Goal: Task Accomplishment & Management: Use online tool/utility

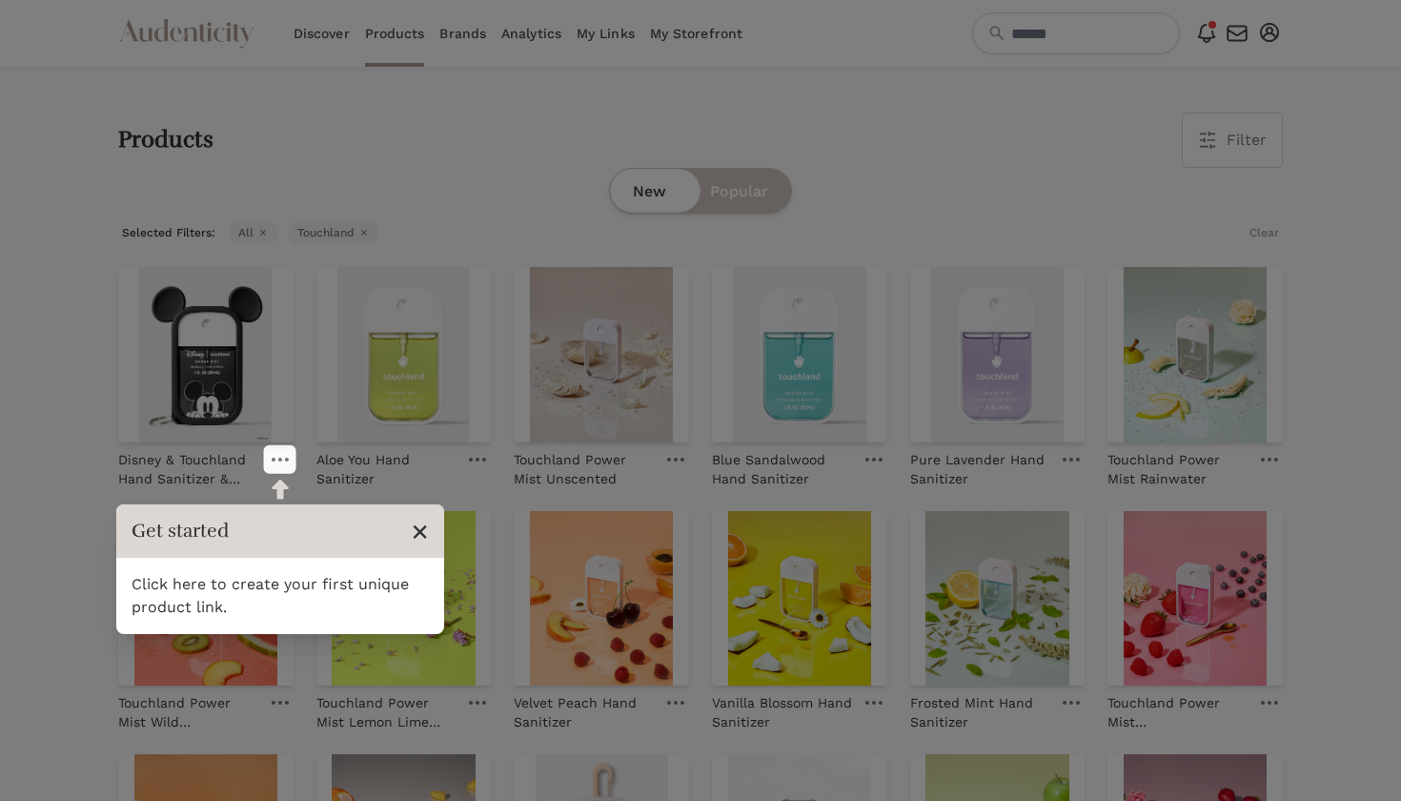
click at [420, 536] on span "×" at bounding box center [420, 531] width 18 height 36
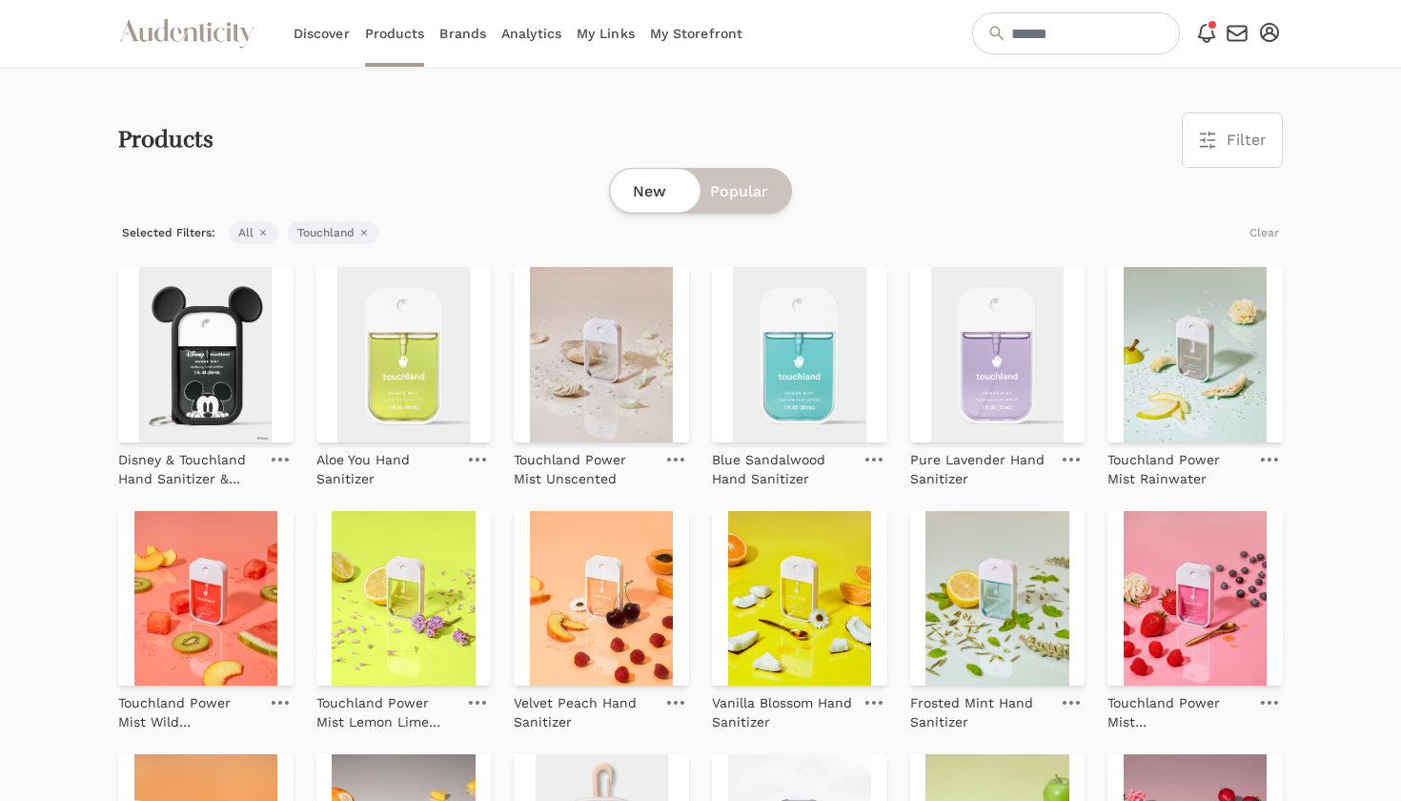
click at [744, 182] on span "Popular" at bounding box center [739, 191] width 58 height 23
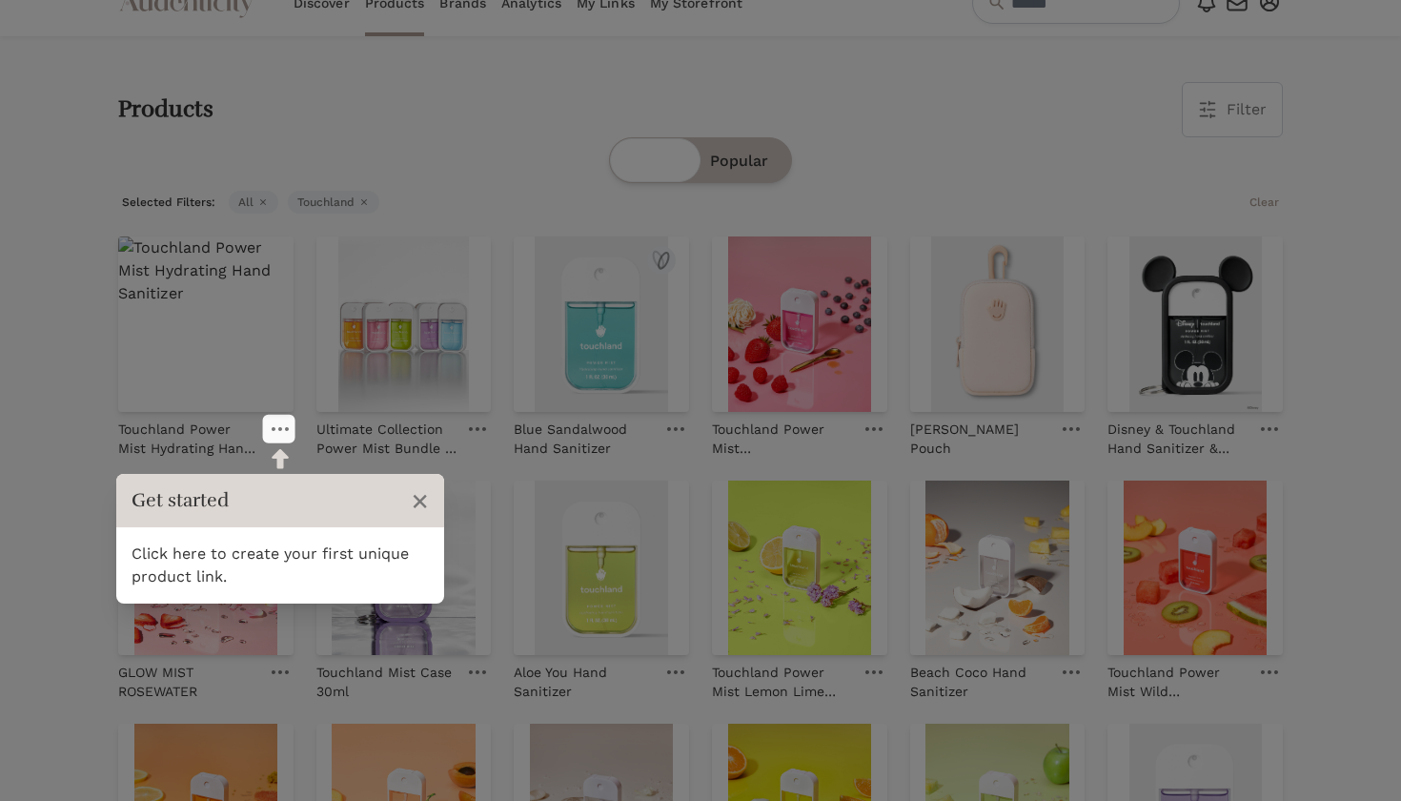
scroll to position [31, 0]
click at [418, 492] on span "×" at bounding box center [420, 500] width 18 height 36
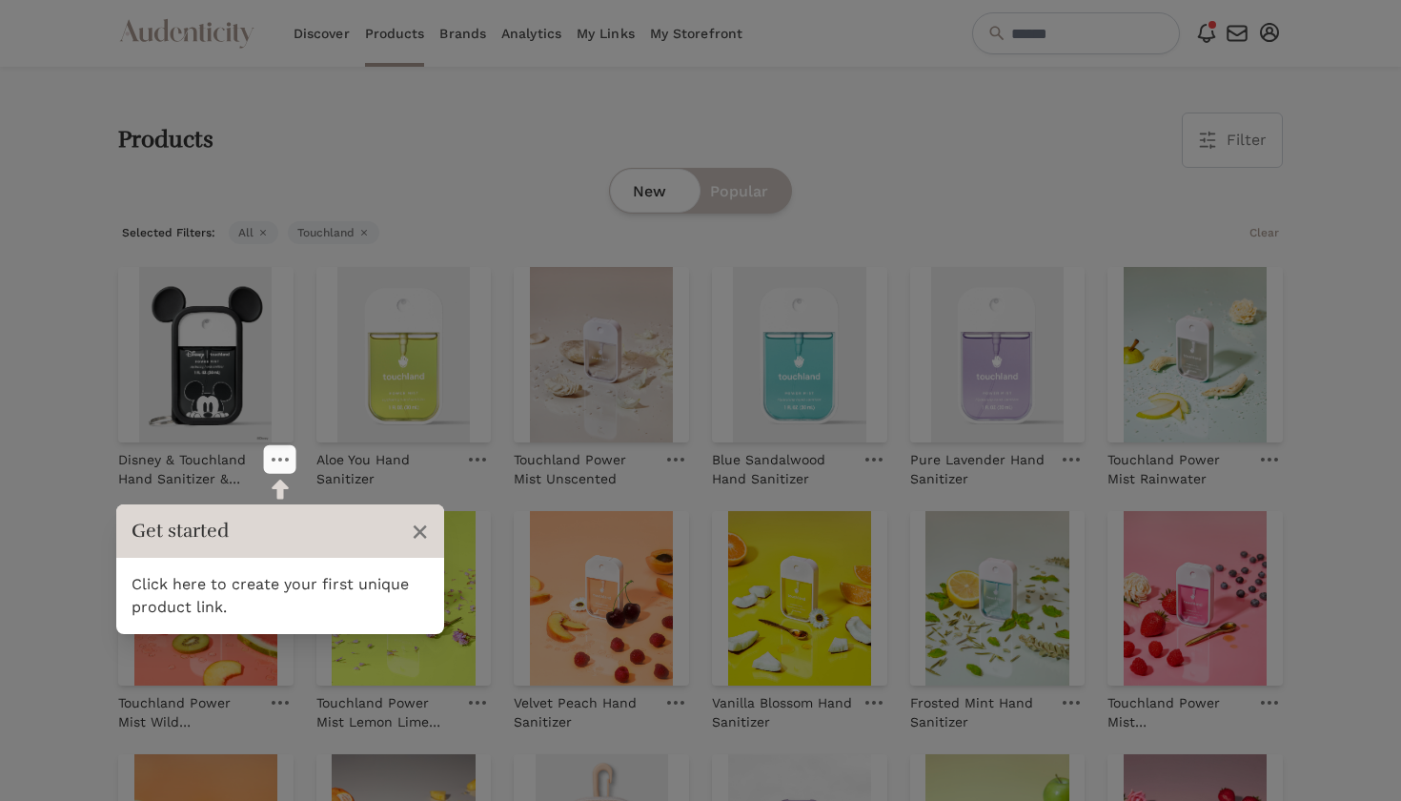
click at [1074, 103] on div "Products Filter Filter & Sort Close drawer Brands Select 4Moms 7AM A Clementina…" at bounding box center [700, 700] width 1165 height 1267
click at [419, 535] on span "×" at bounding box center [420, 531] width 18 height 36
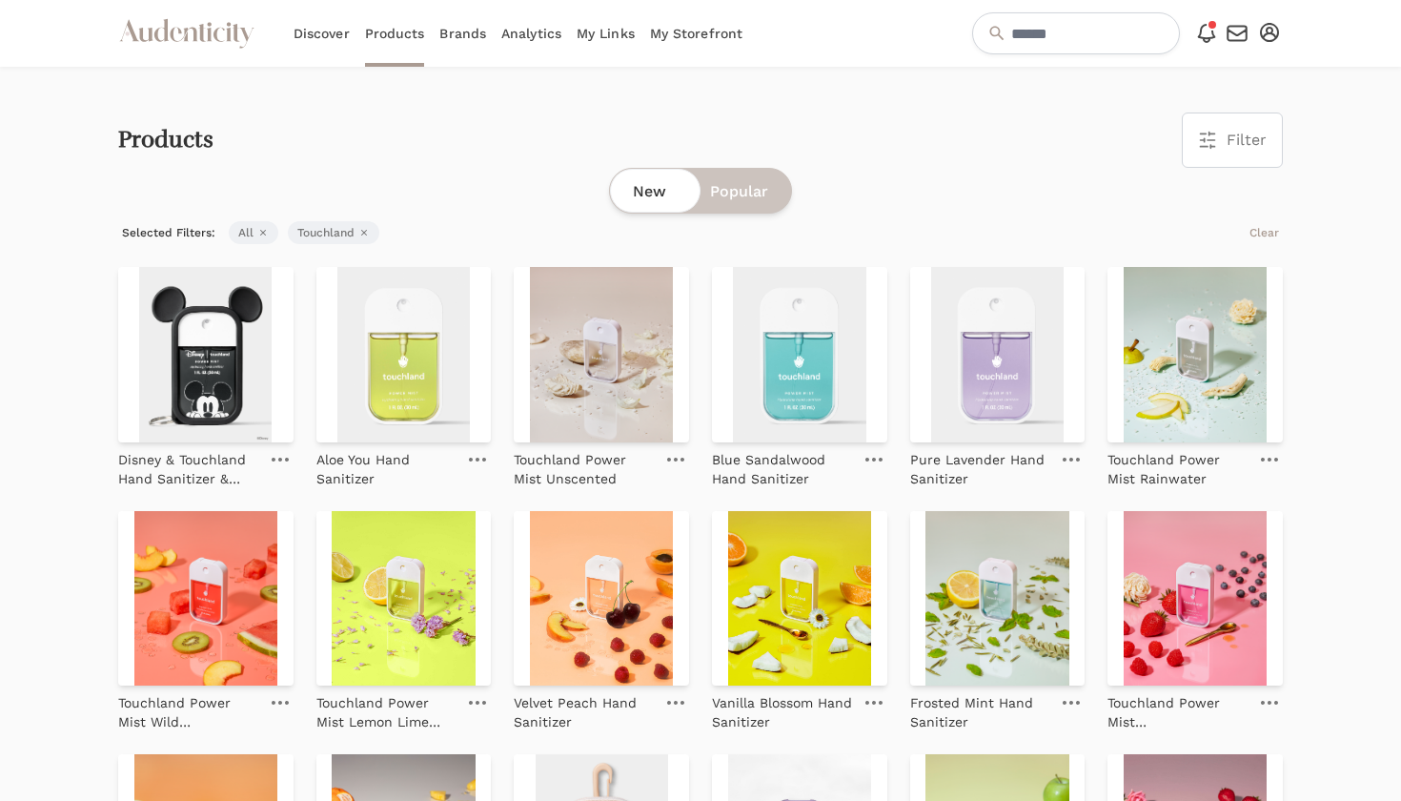
click at [519, 40] on link "Analytics" at bounding box center [531, 33] width 60 height 67
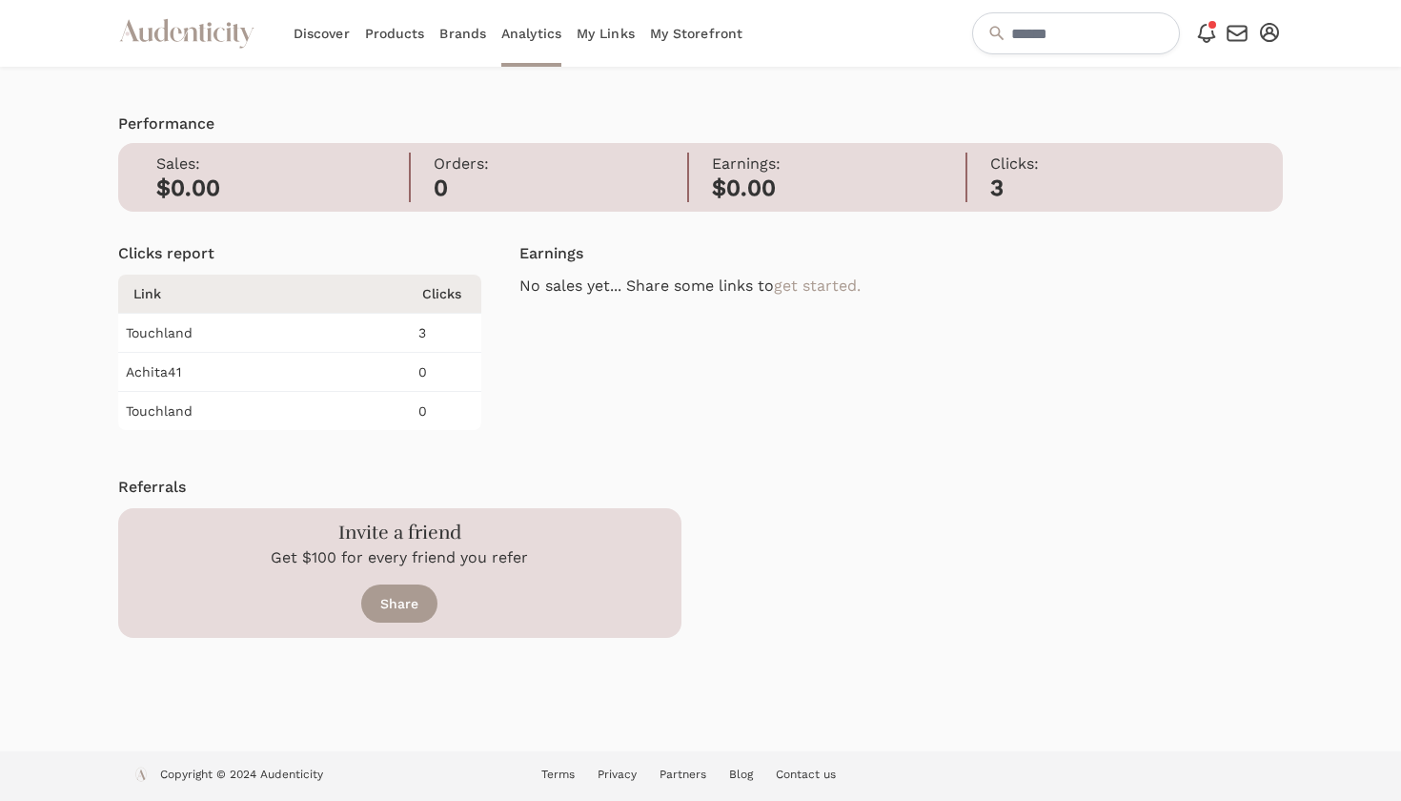
click at [674, 40] on link "My Storefront" at bounding box center [696, 33] width 92 height 67
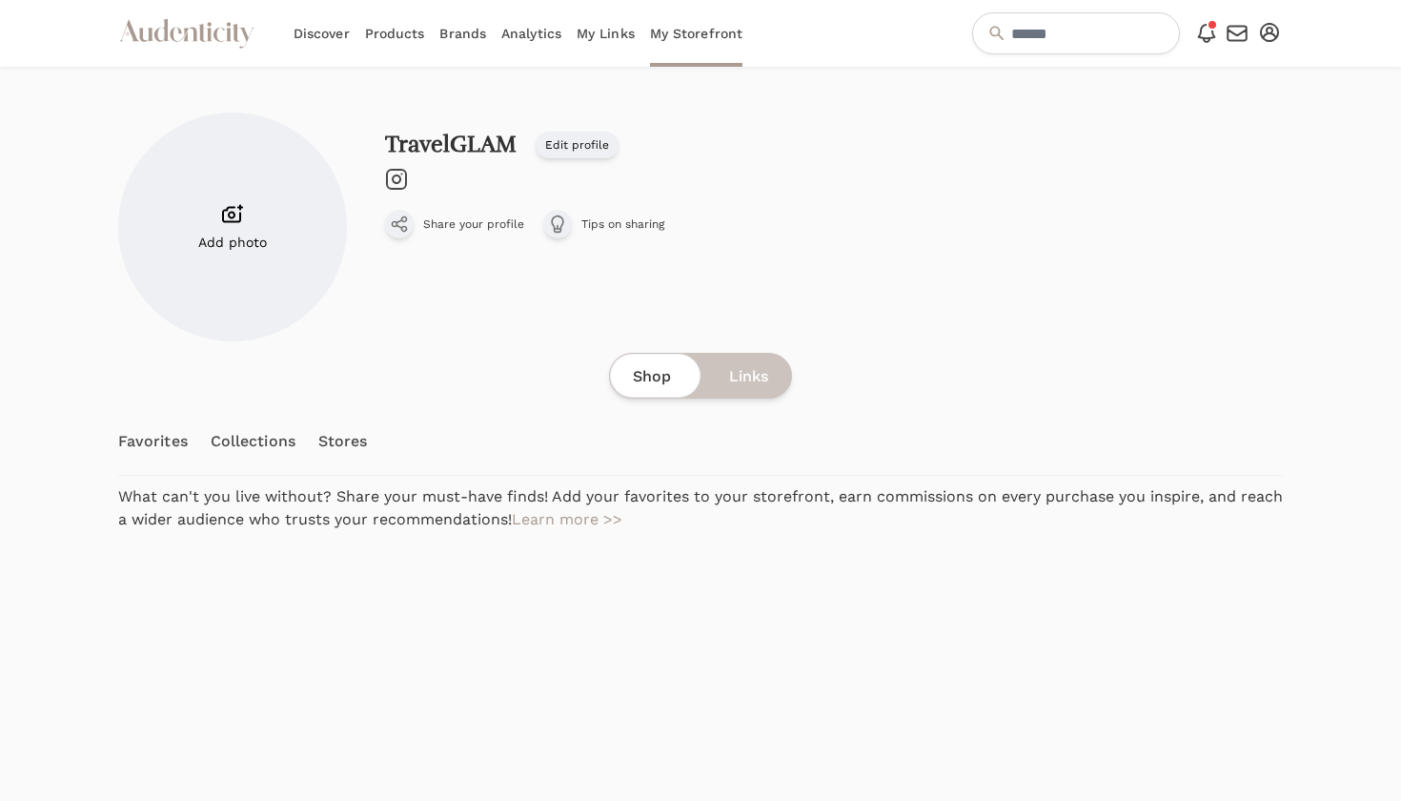
click at [394, 40] on link "Products" at bounding box center [395, 33] width 60 height 67
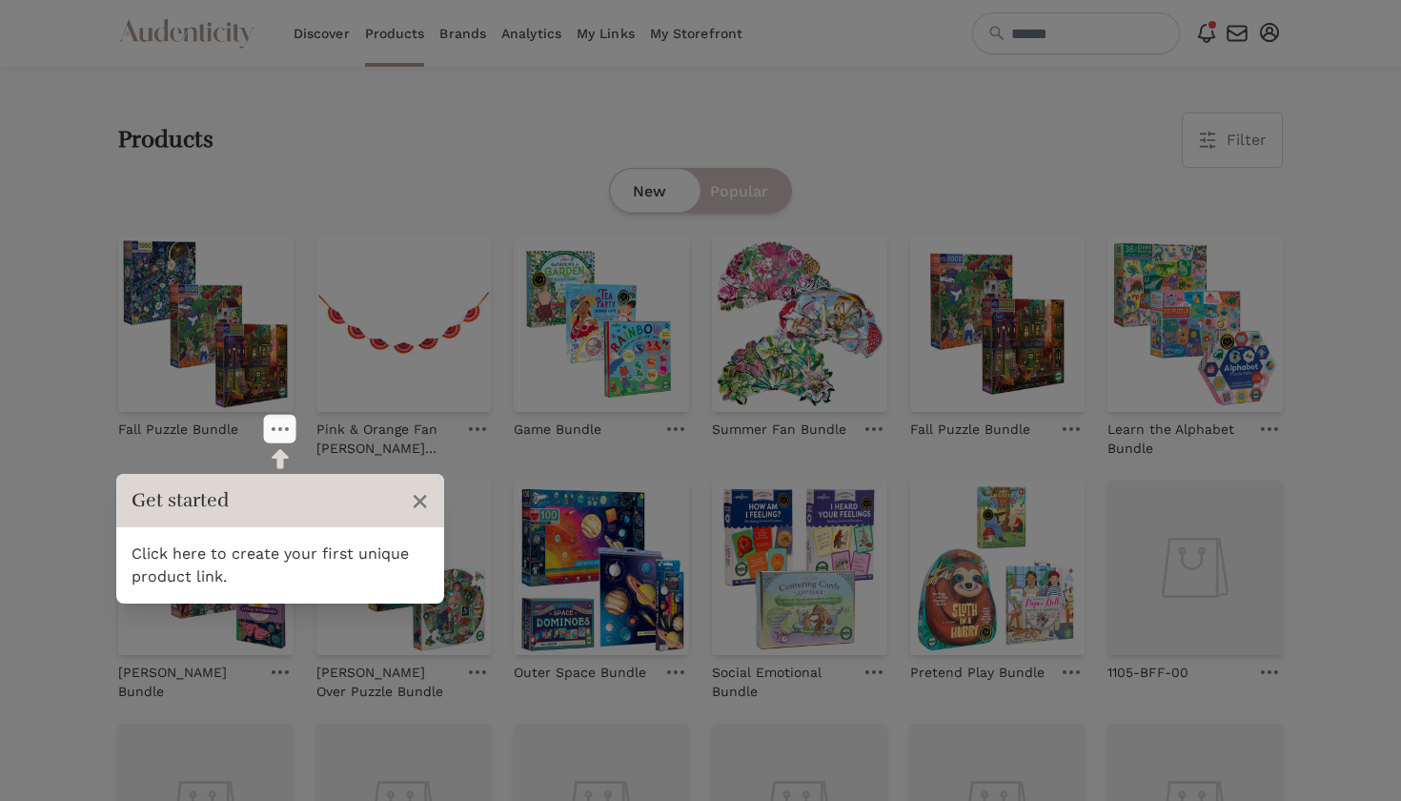
click at [465, 35] on link "Brands" at bounding box center [462, 33] width 47 height 67
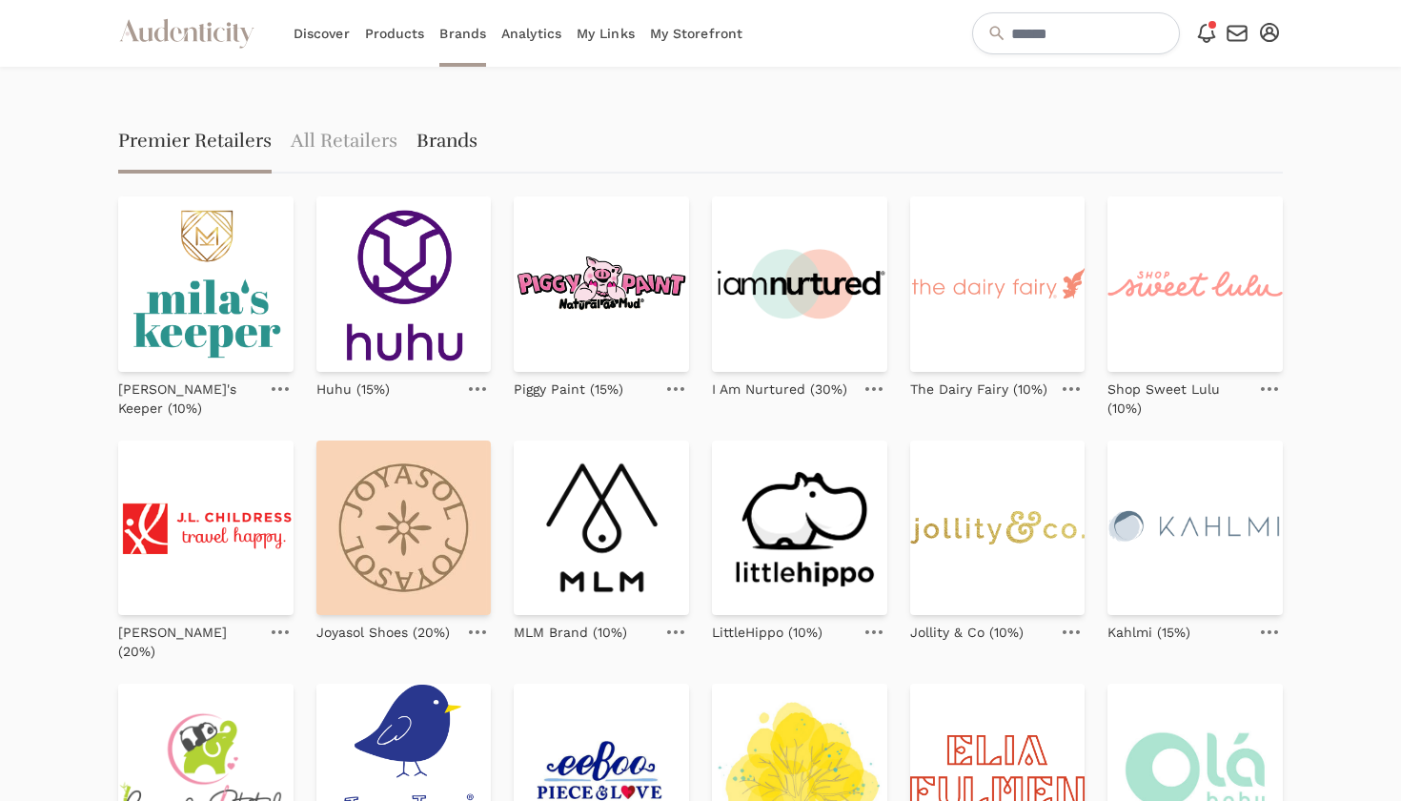
click at [445, 158] on link "Brands" at bounding box center [447, 142] width 61 height 61
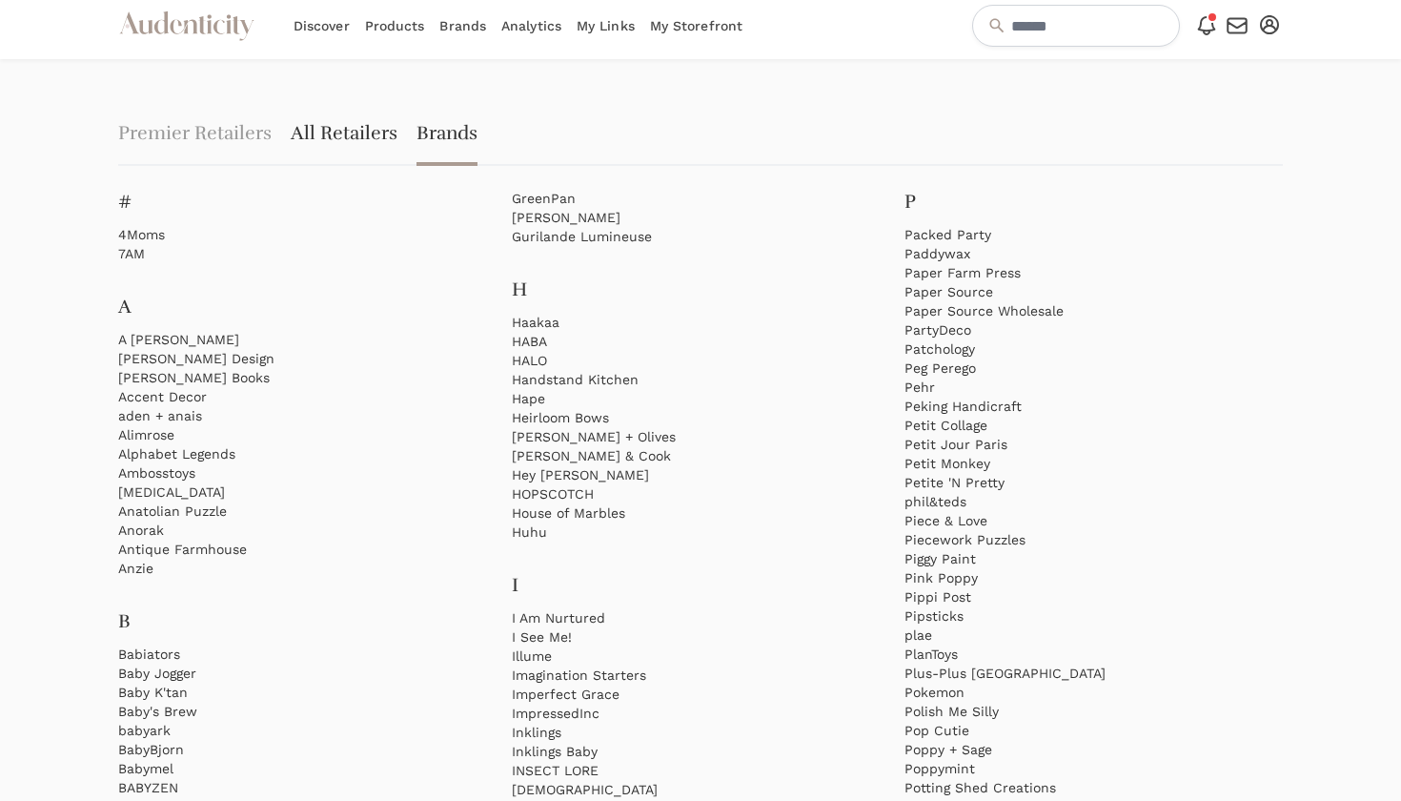
scroll to position [2, 0]
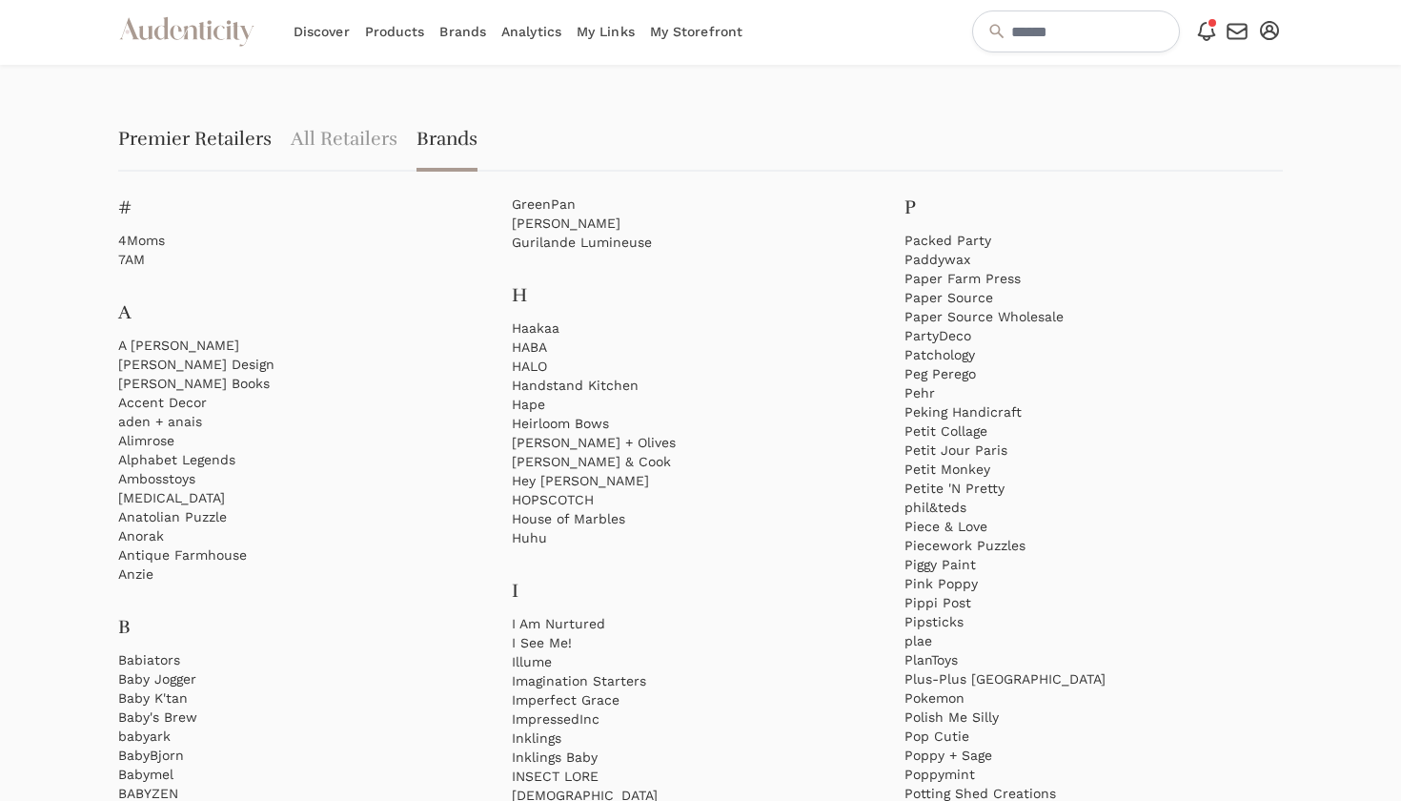
click at [252, 135] on link "Premier Retailers" at bounding box center [194, 141] width 153 height 61
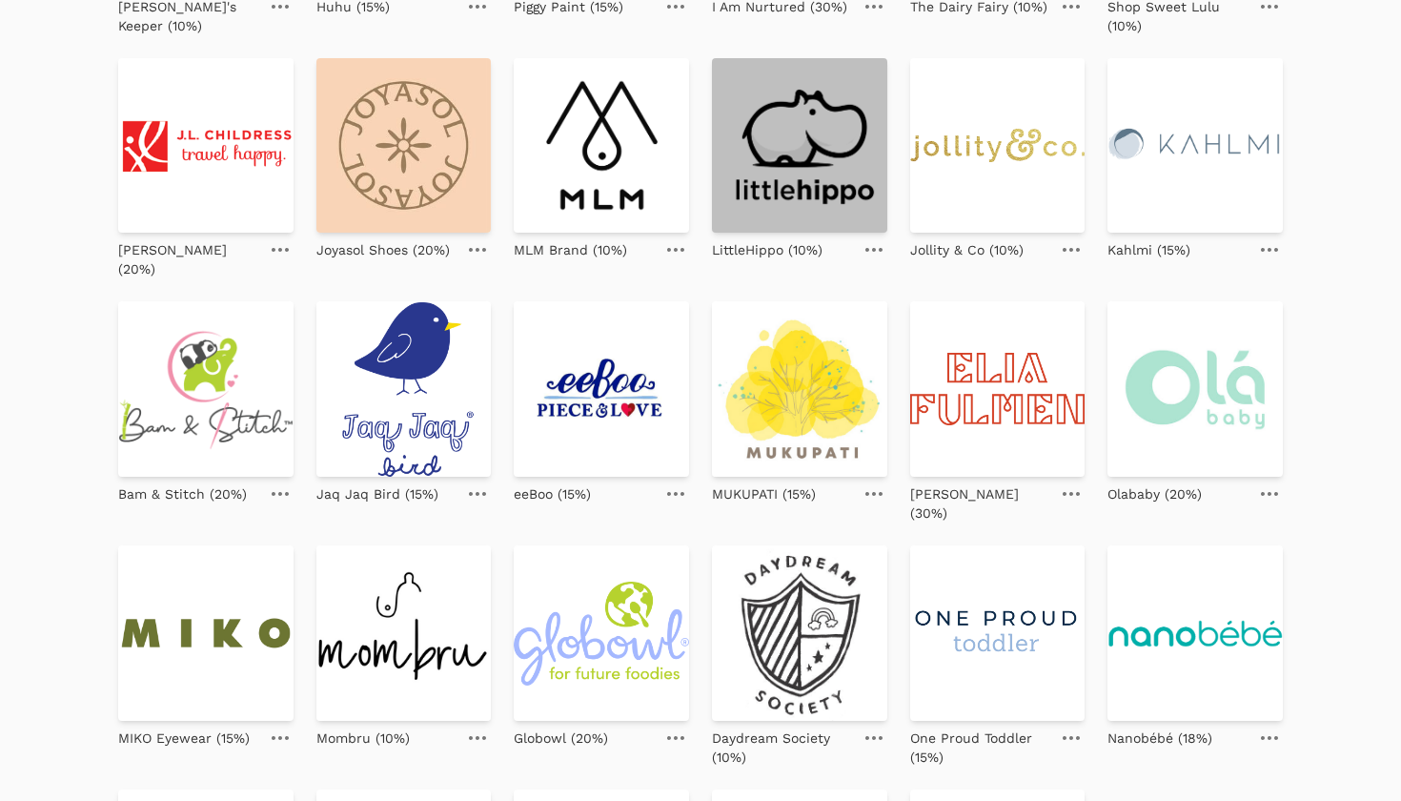
scroll to position [381, 0]
click at [749, 175] on img at bounding box center [799, 146] width 175 height 175
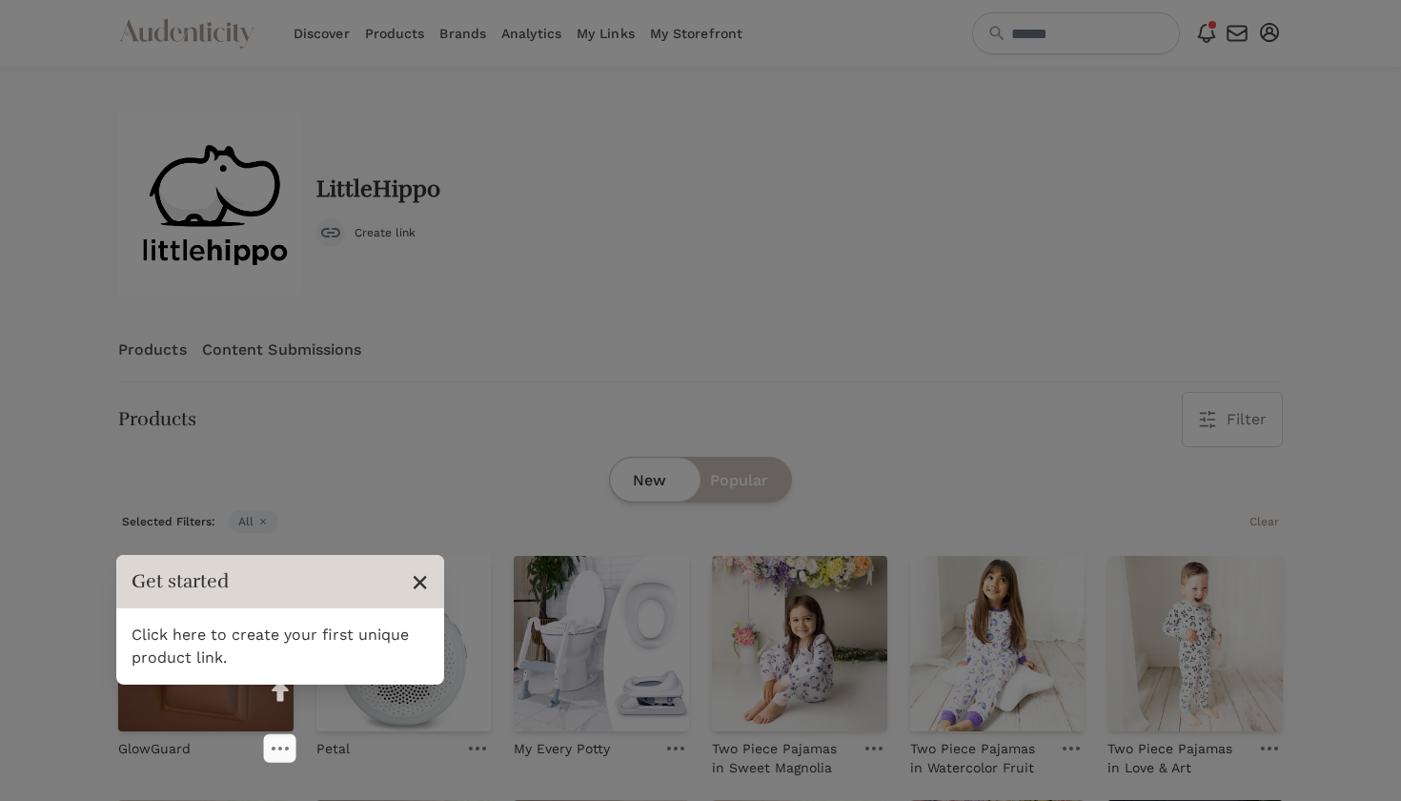
click at [419, 580] on span "×" at bounding box center [420, 581] width 18 height 36
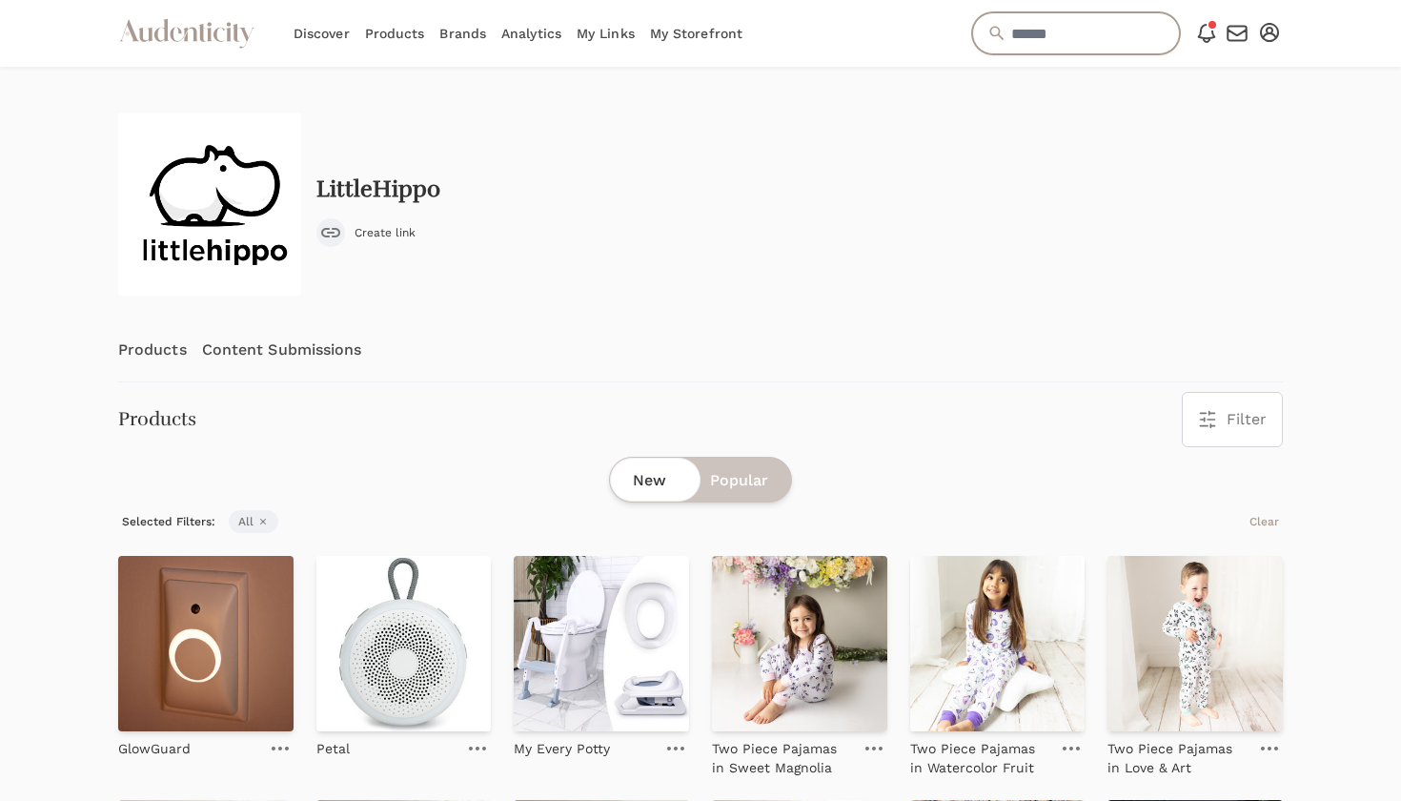
click at [1000, 30] on input "text" at bounding box center [1076, 33] width 208 height 42
type input "**********"
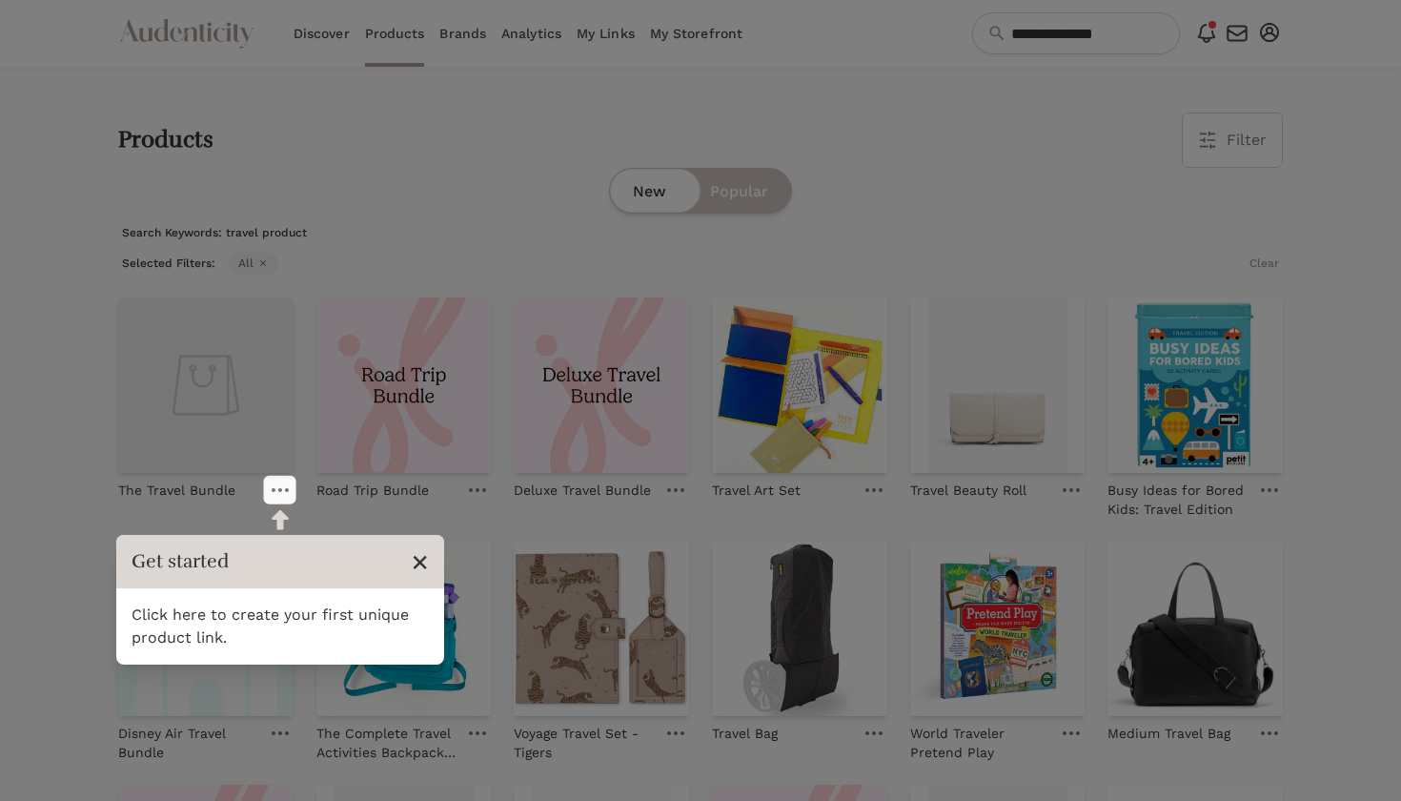
click at [426, 557] on span "×" at bounding box center [420, 561] width 18 height 36
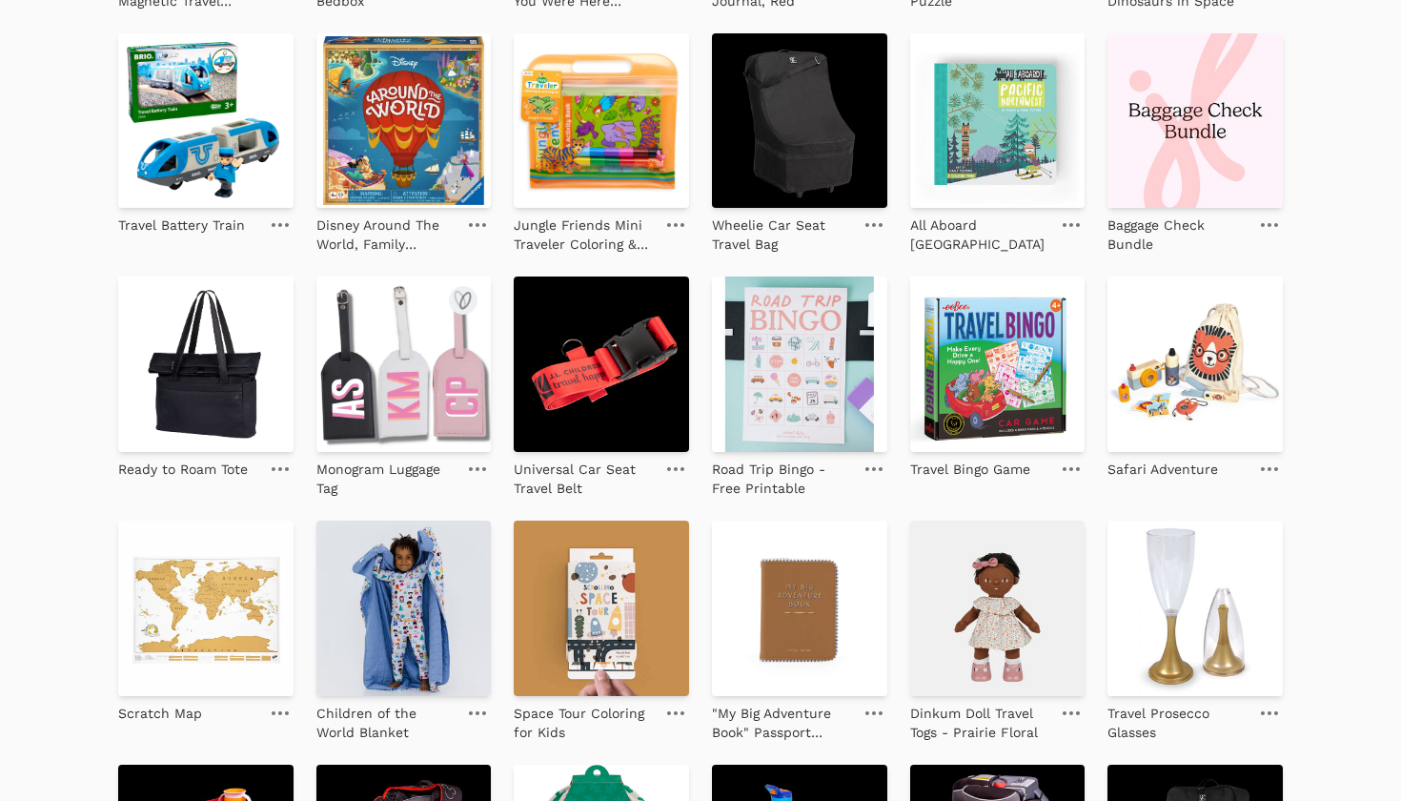
scroll to position [1452, 0]
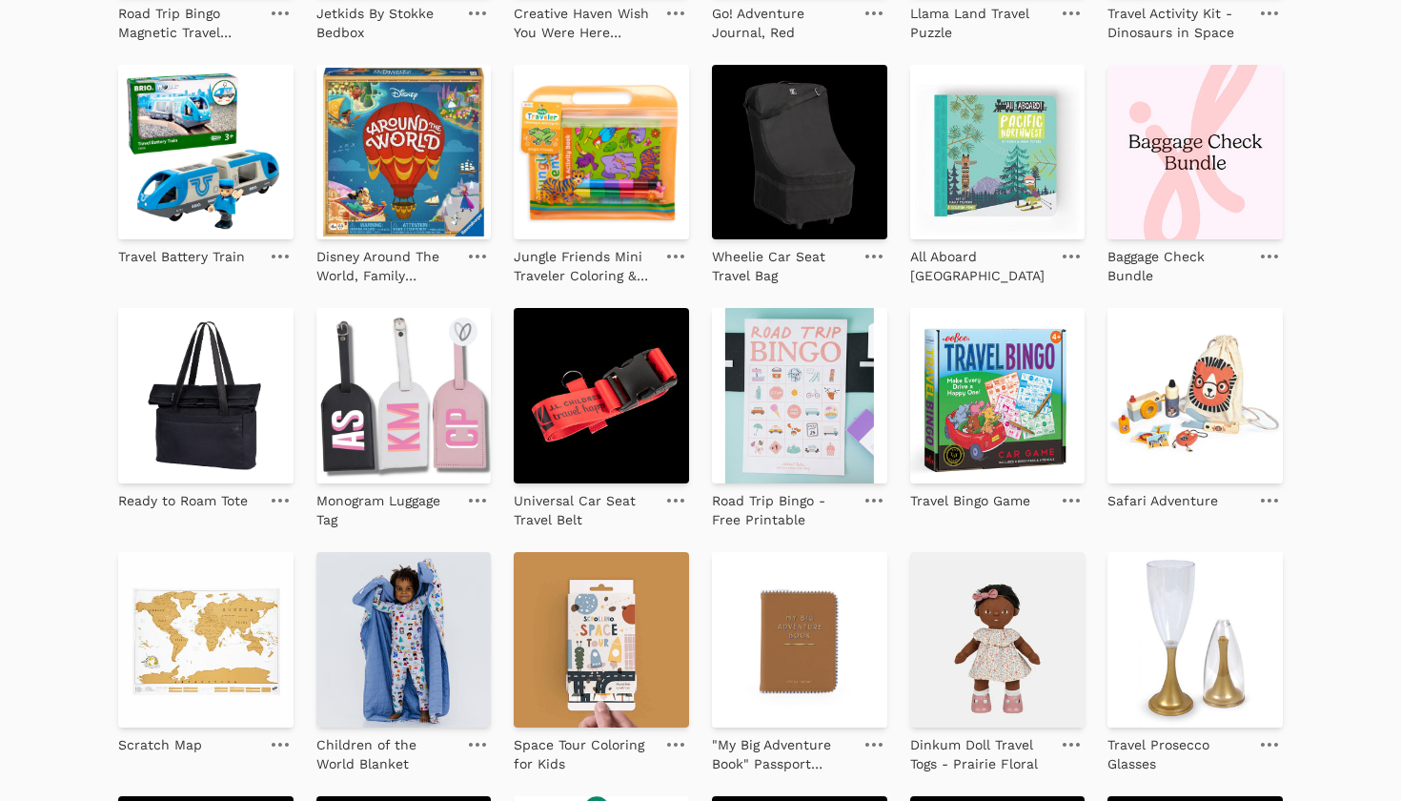
click at [432, 400] on img at bounding box center [403, 395] width 175 height 175
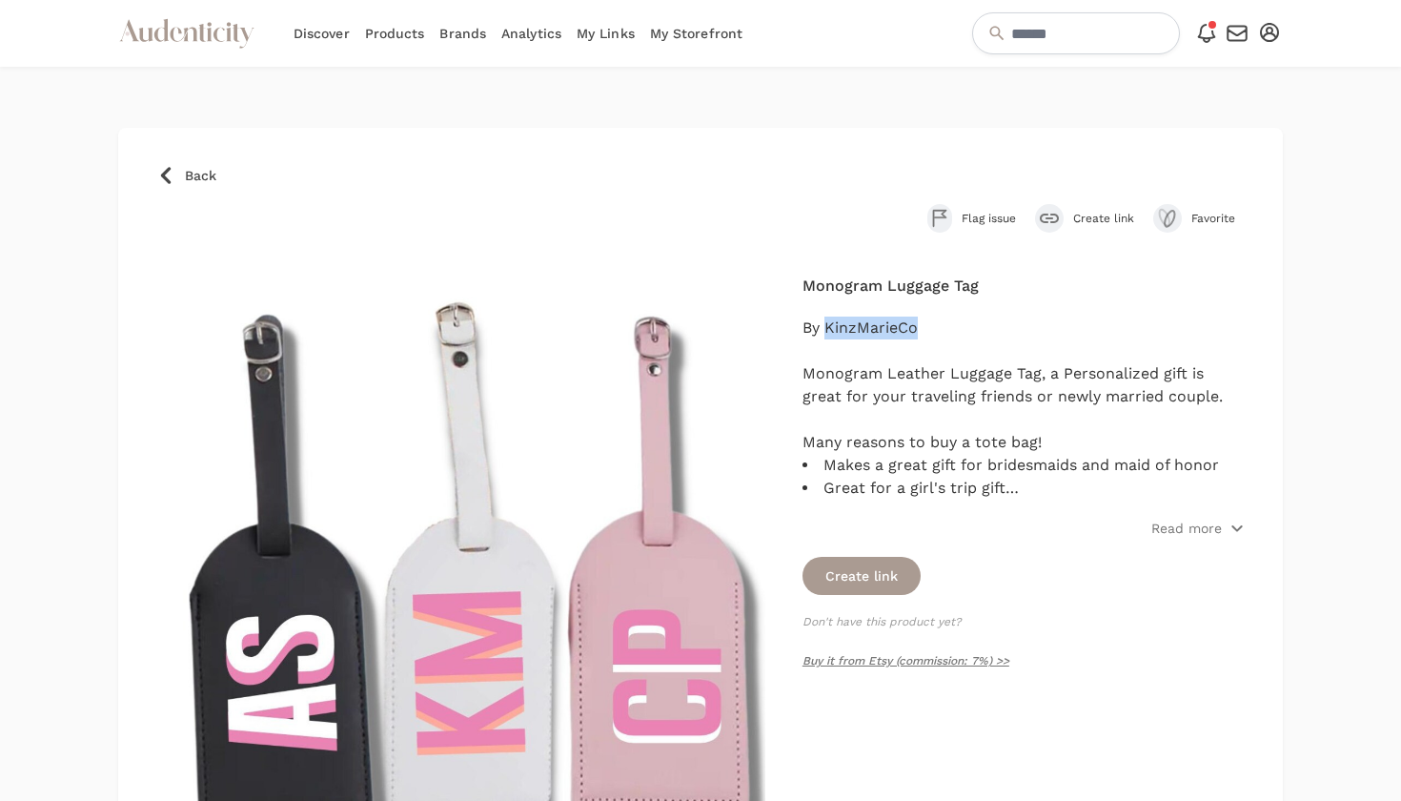
drag, startPoint x: 922, startPoint y: 329, endPoint x: 827, endPoint y: 328, distance: 94.4
click at [827, 328] on div "By KinzMarieCo Monogram Leather Luggage Tag, a Personalized gift is great for y…" at bounding box center [1024, 384] width 442 height 137
copy div "KinzMarieCo"
click at [983, 35] on input "text" at bounding box center [1076, 33] width 208 height 42
paste input "**********"
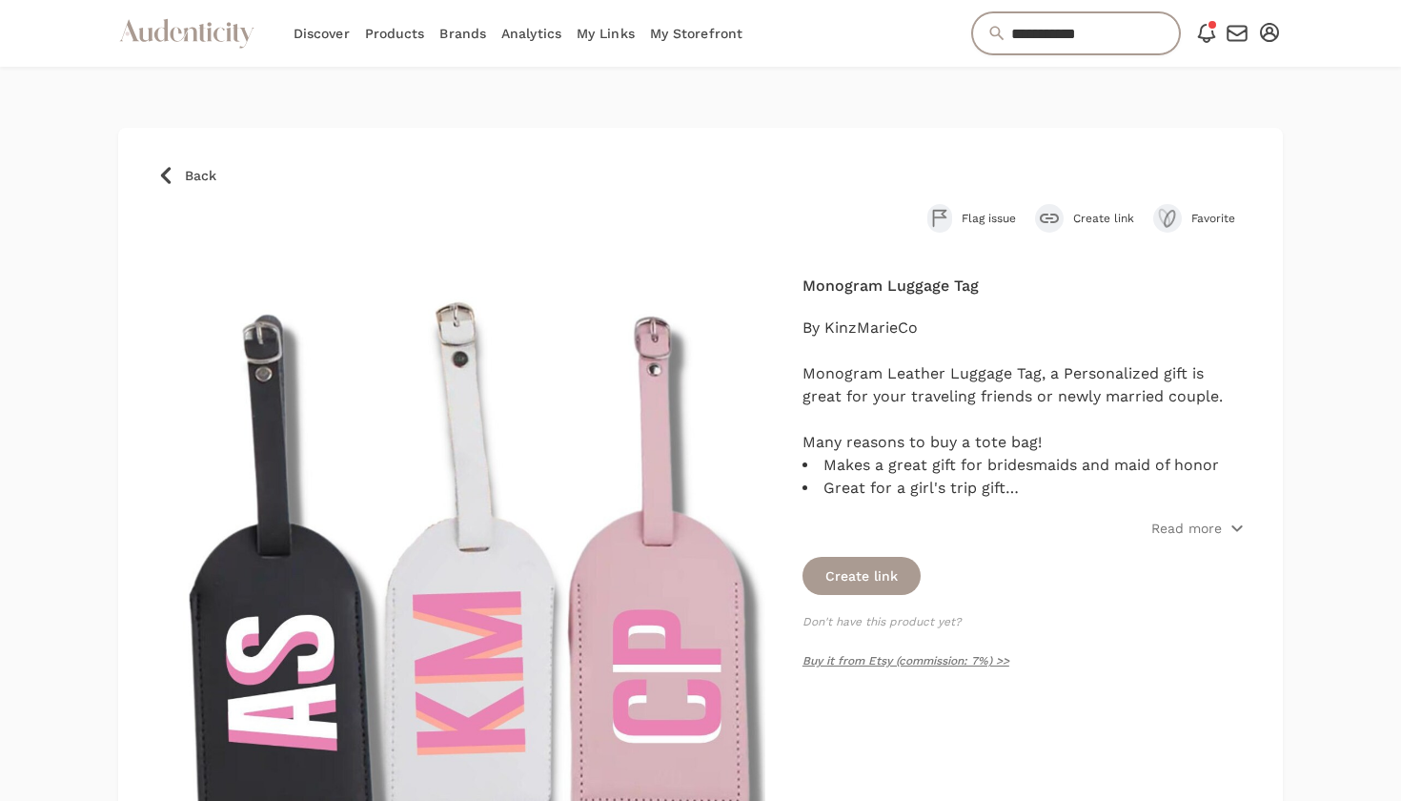
type input "**********"
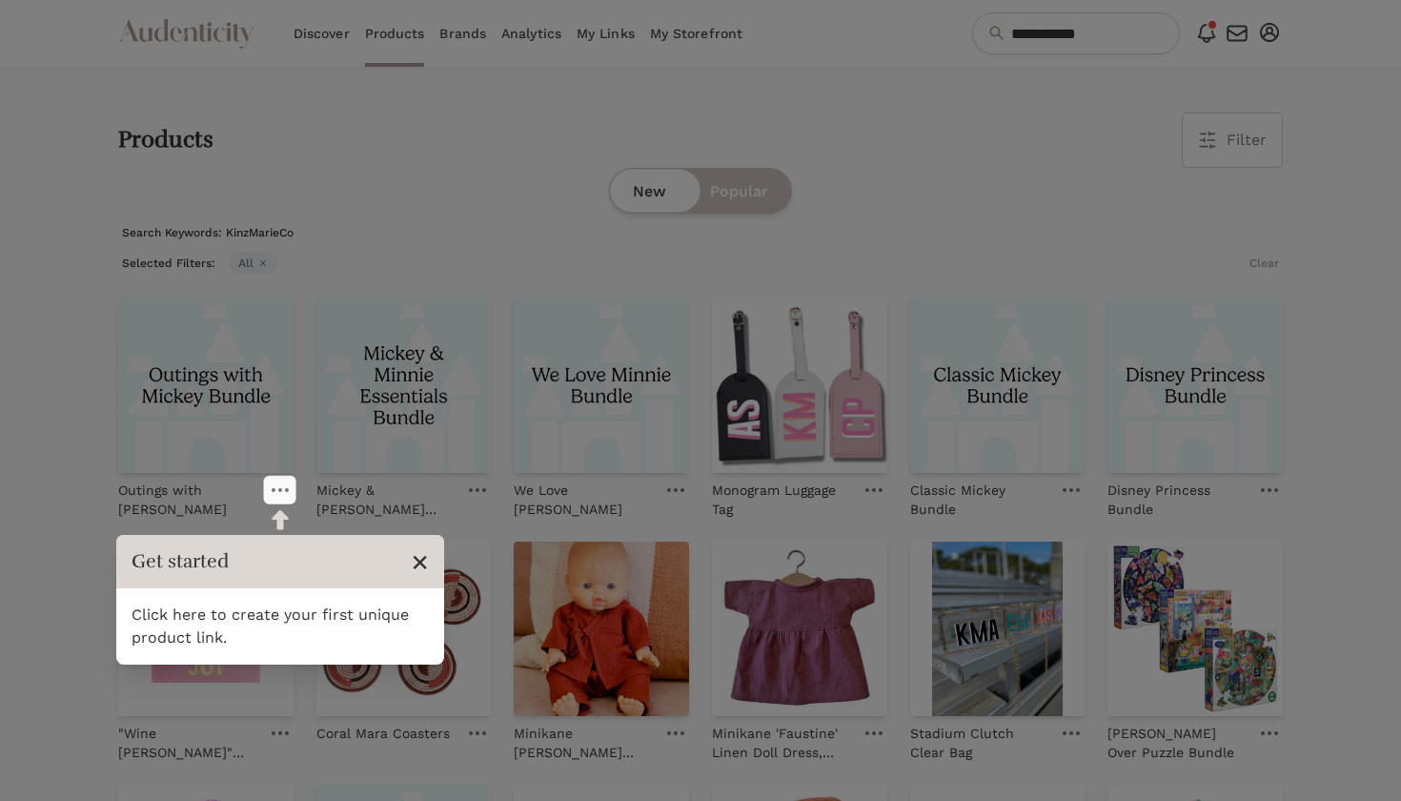
click at [418, 569] on span "×" at bounding box center [420, 561] width 18 height 36
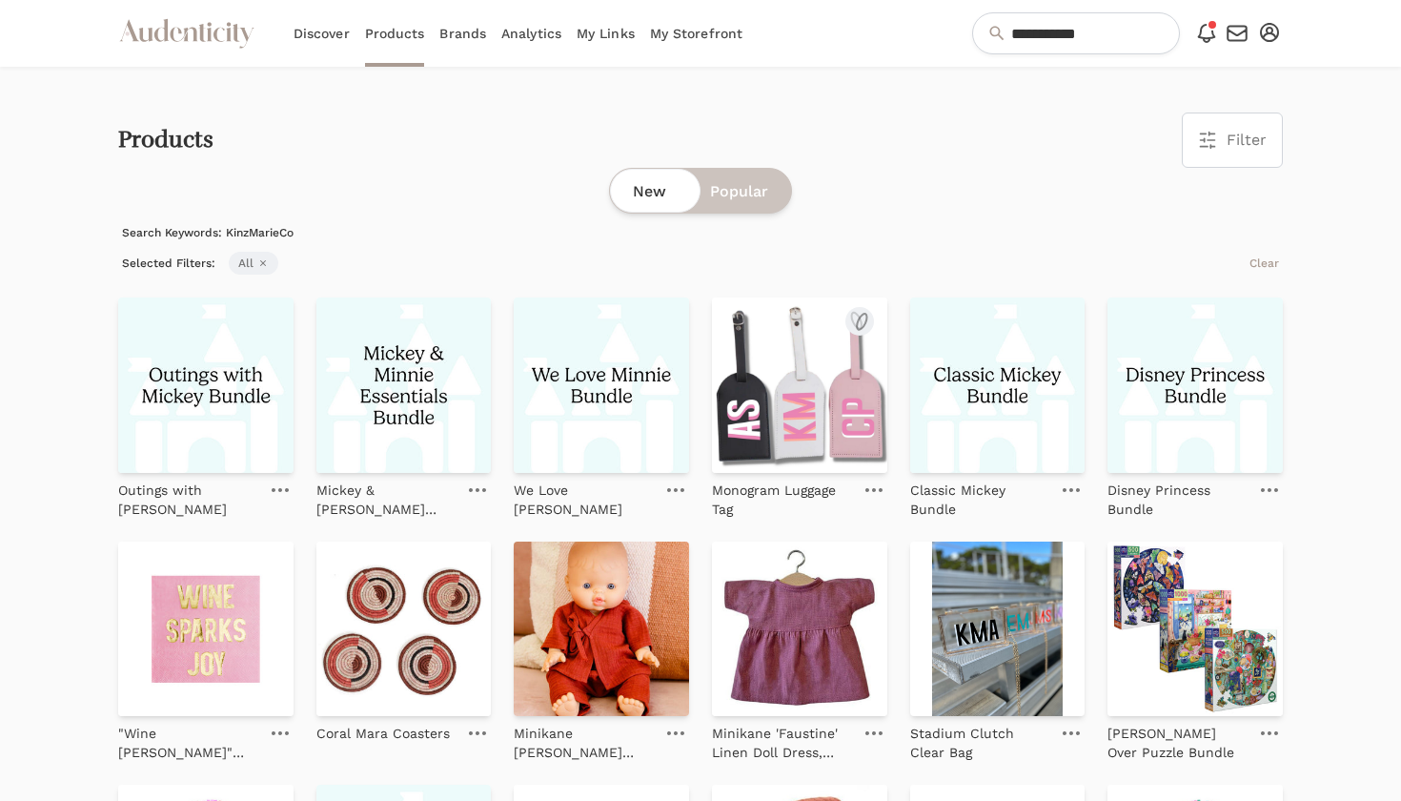
click at [784, 427] on img at bounding box center [799, 384] width 175 height 175
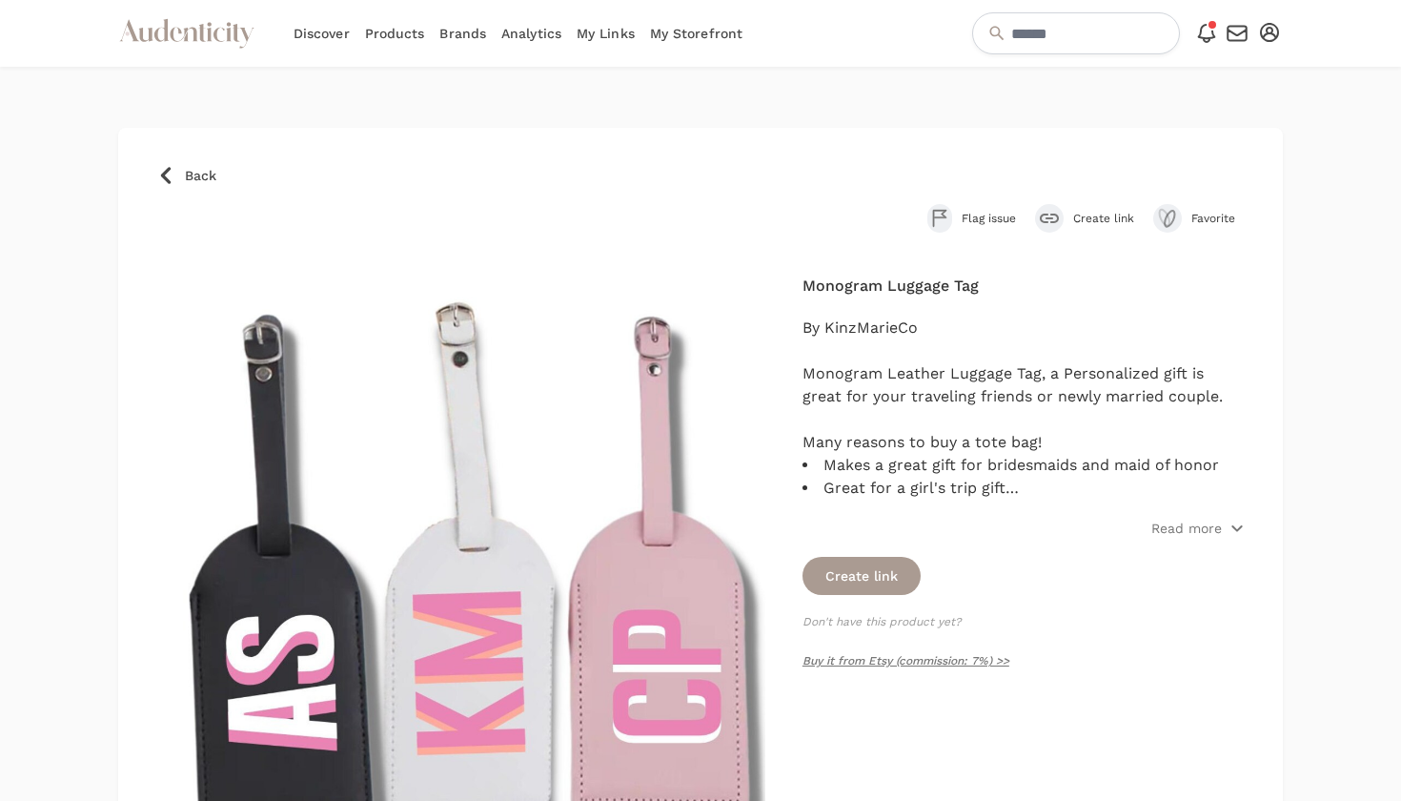
click at [444, 37] on link "Brands" at bounding box center [462, 33] width 47 height 67
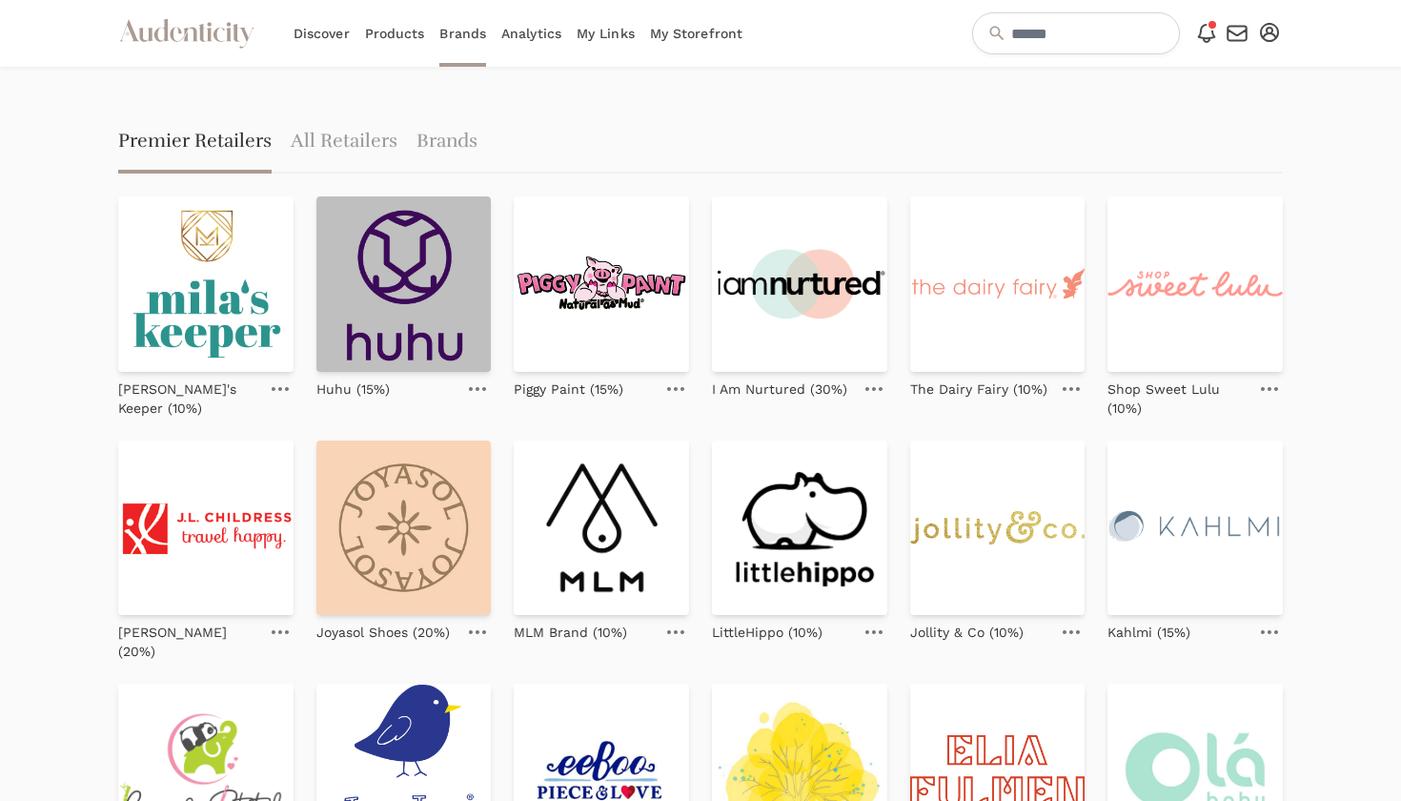
click at [390, 232] on img at bounding box center [403, 283] width 175 height 175
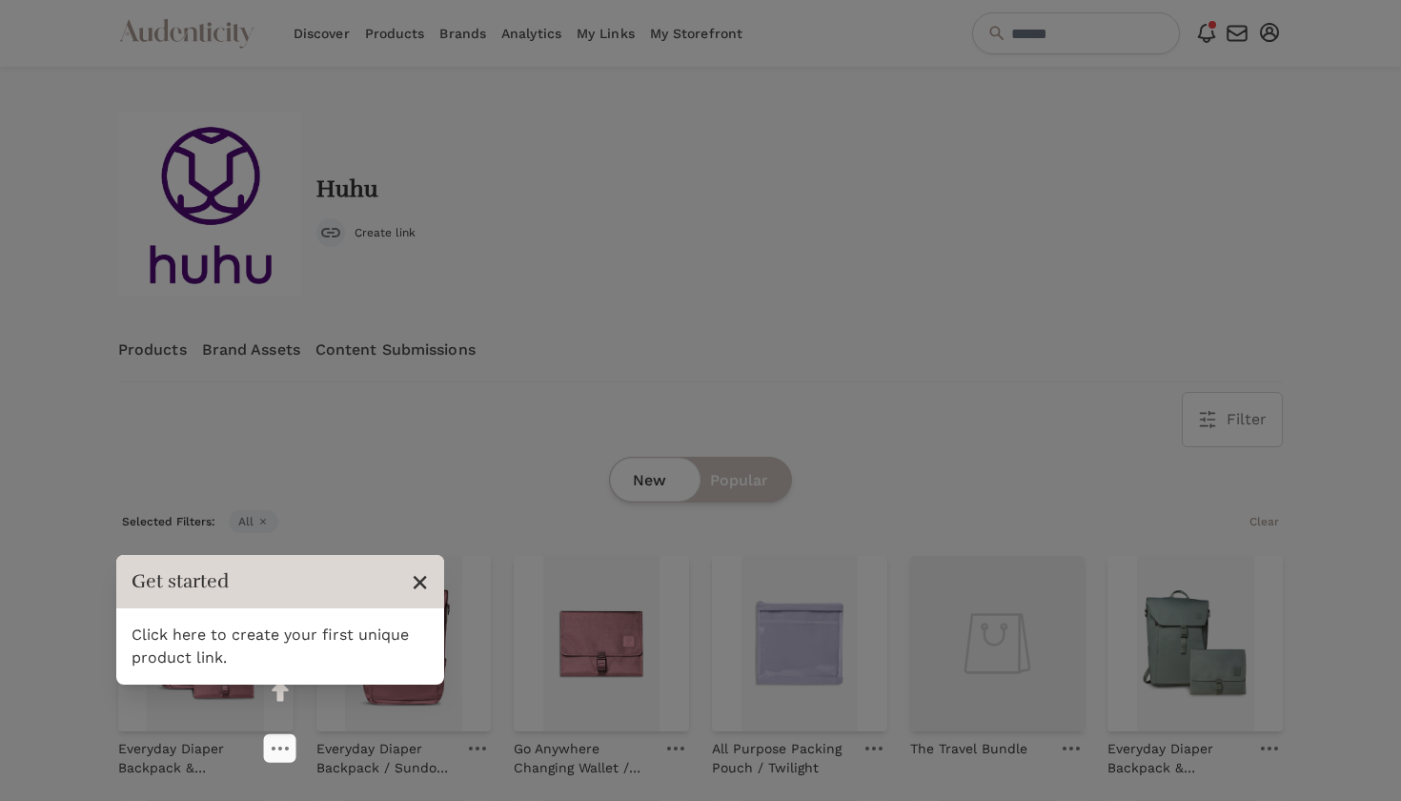
click at [418, 576] on span "×" at bounding box center [420, 581] width 18 height 36
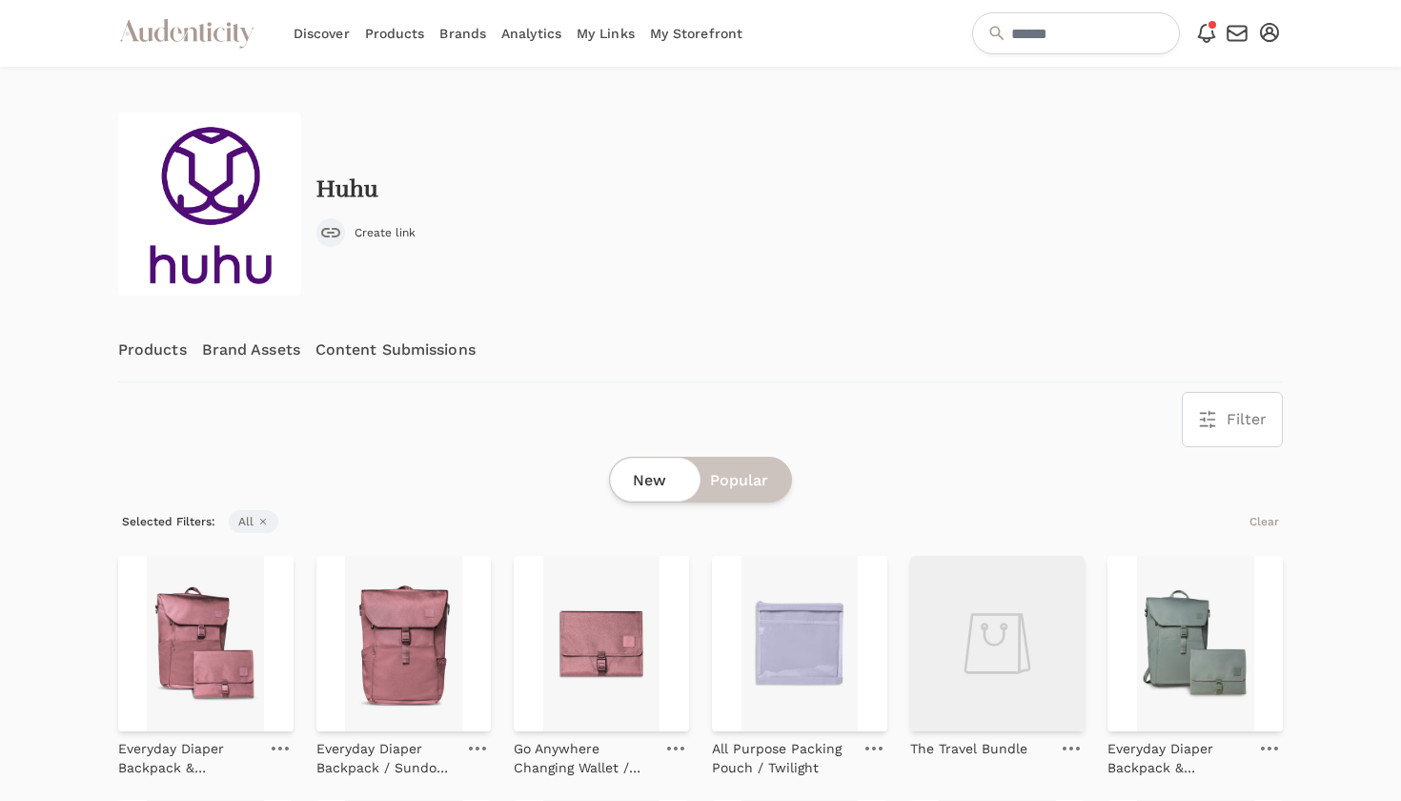
click at [734, 495] on div "New Popular" at bounding box center [700, 480] width 183 height 46
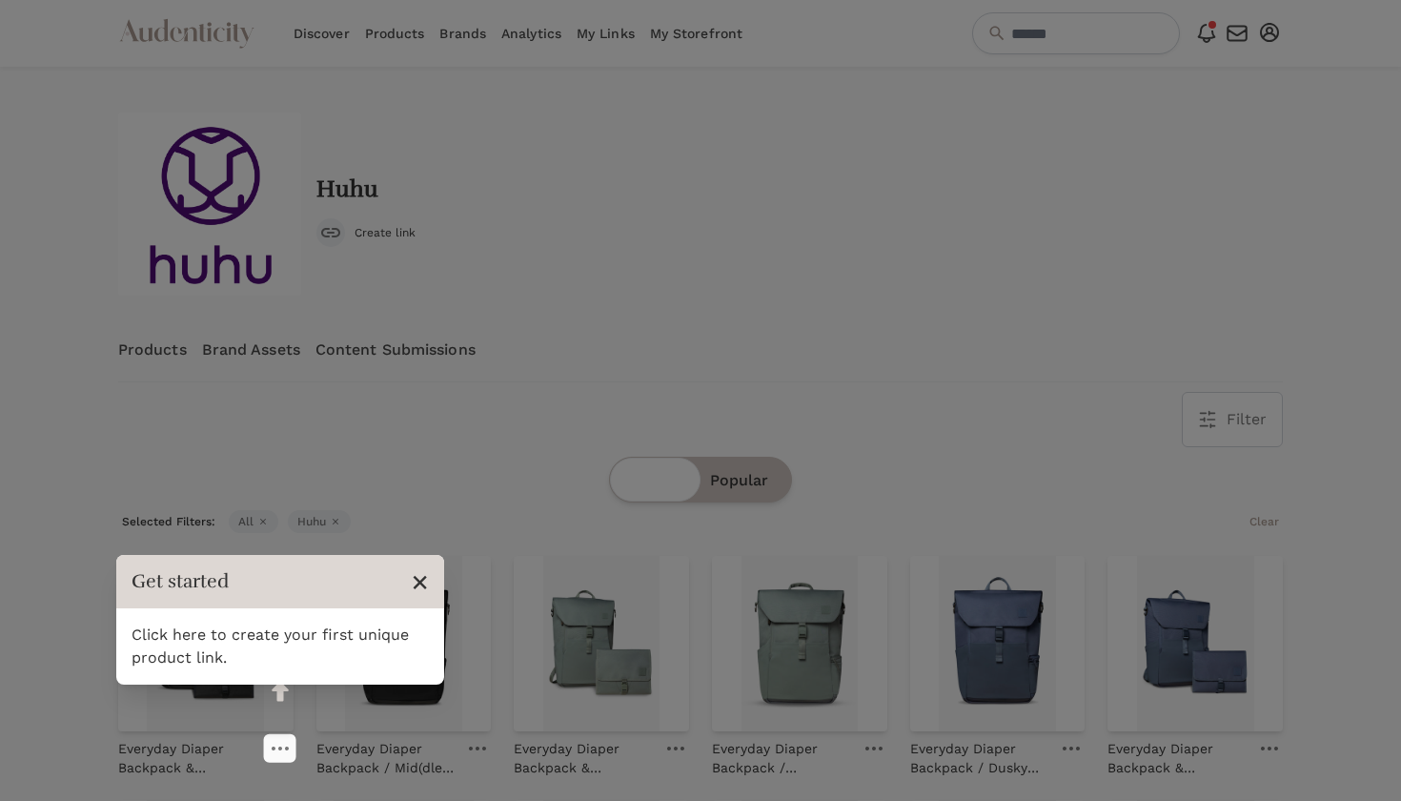
click at [418, 584] on span "×" at bounding box center [420, 581] width 18 height 36
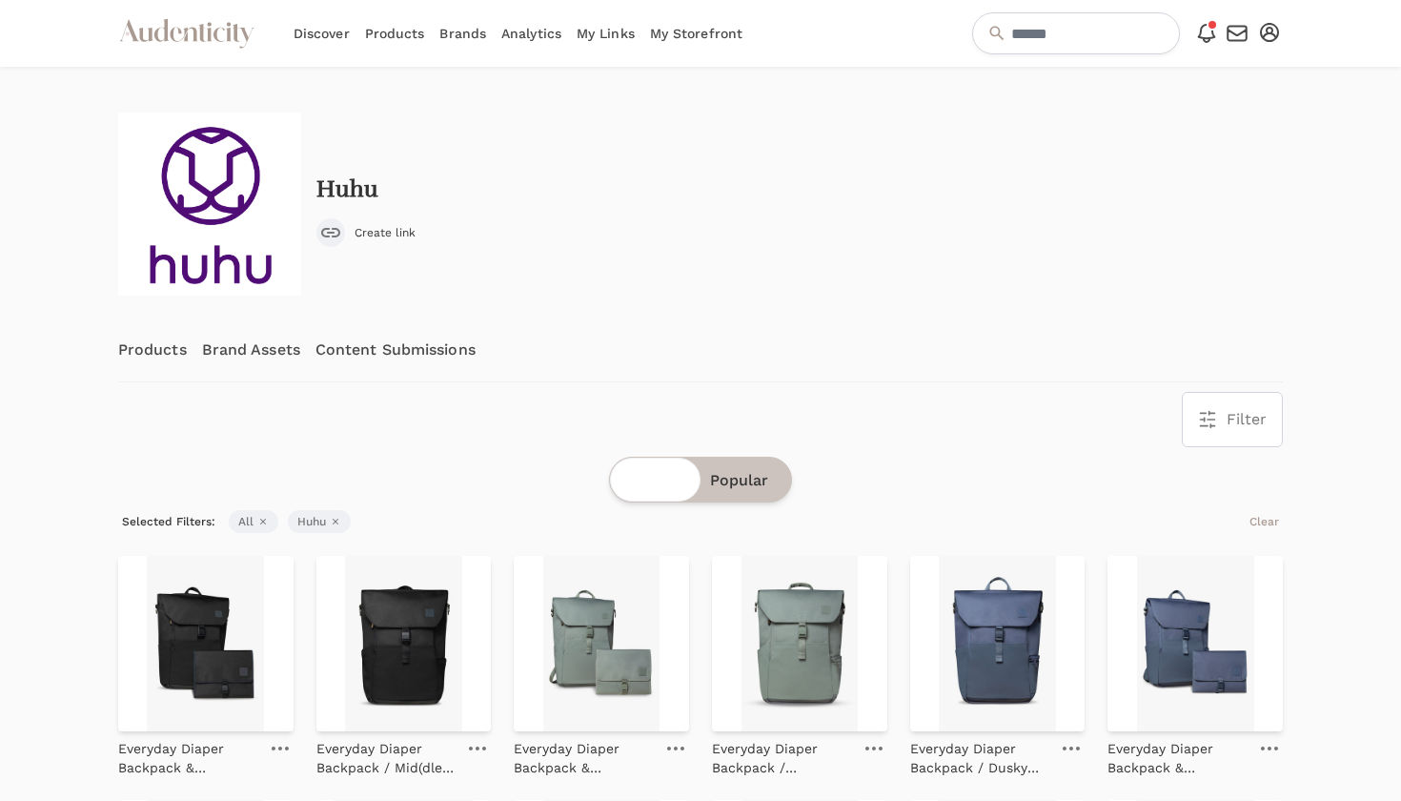
click at [653, 489] on span "New" at bounding box center [649, 480] width 33 height 23
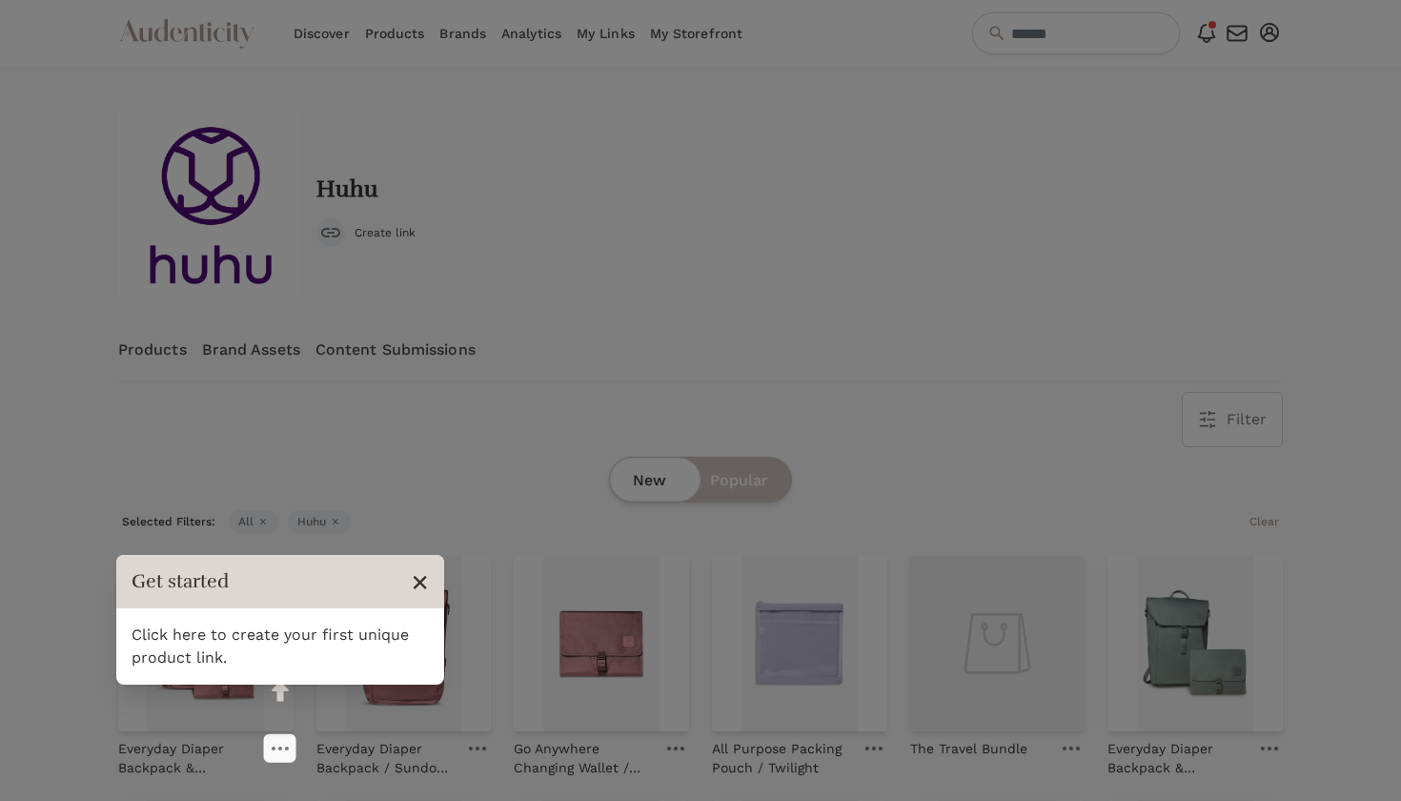
click at [418, 579] on span "×" at bounding box center [420, 581] width 18 height 36
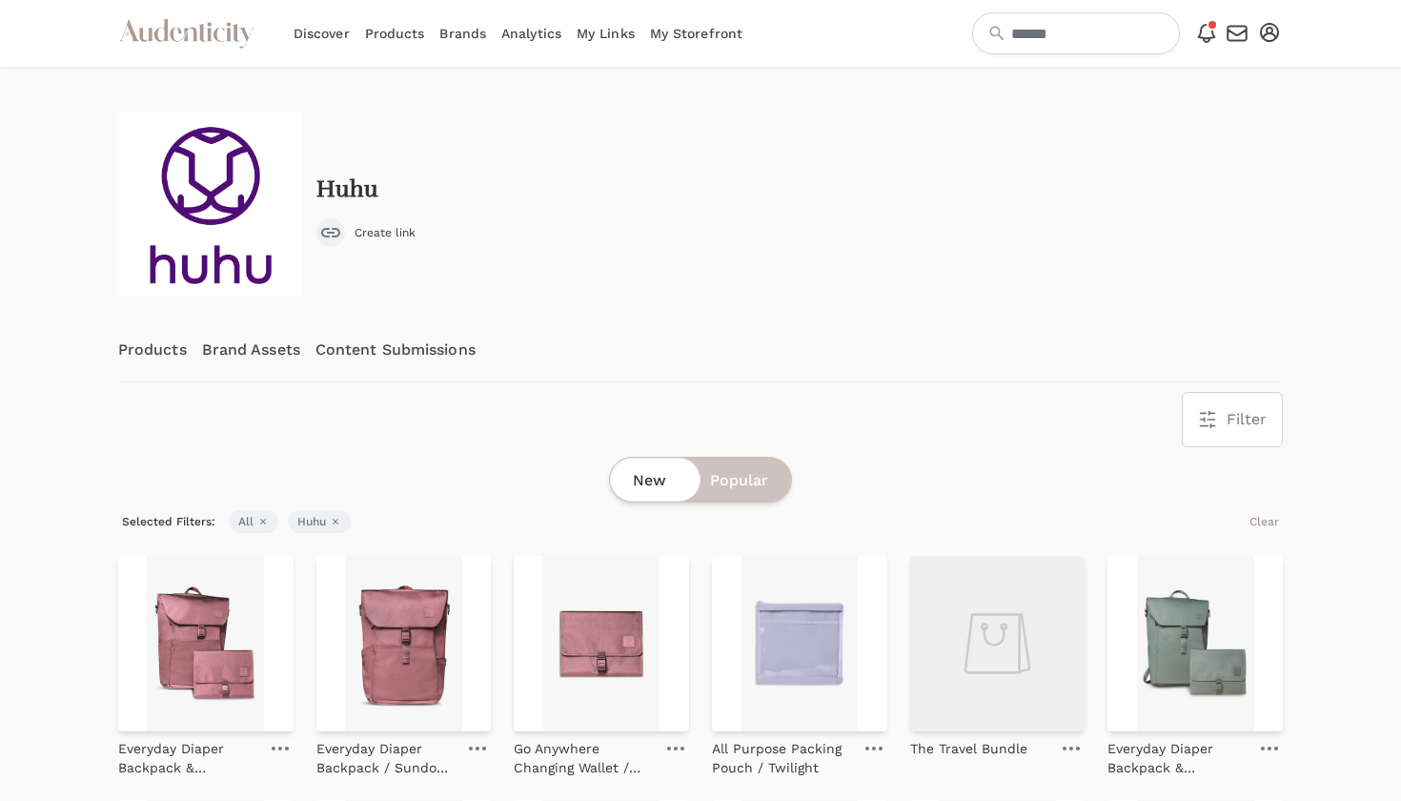
click at [266, 353] on link "Brand Assets" at bounding box center [251, 349] width 98 height 63
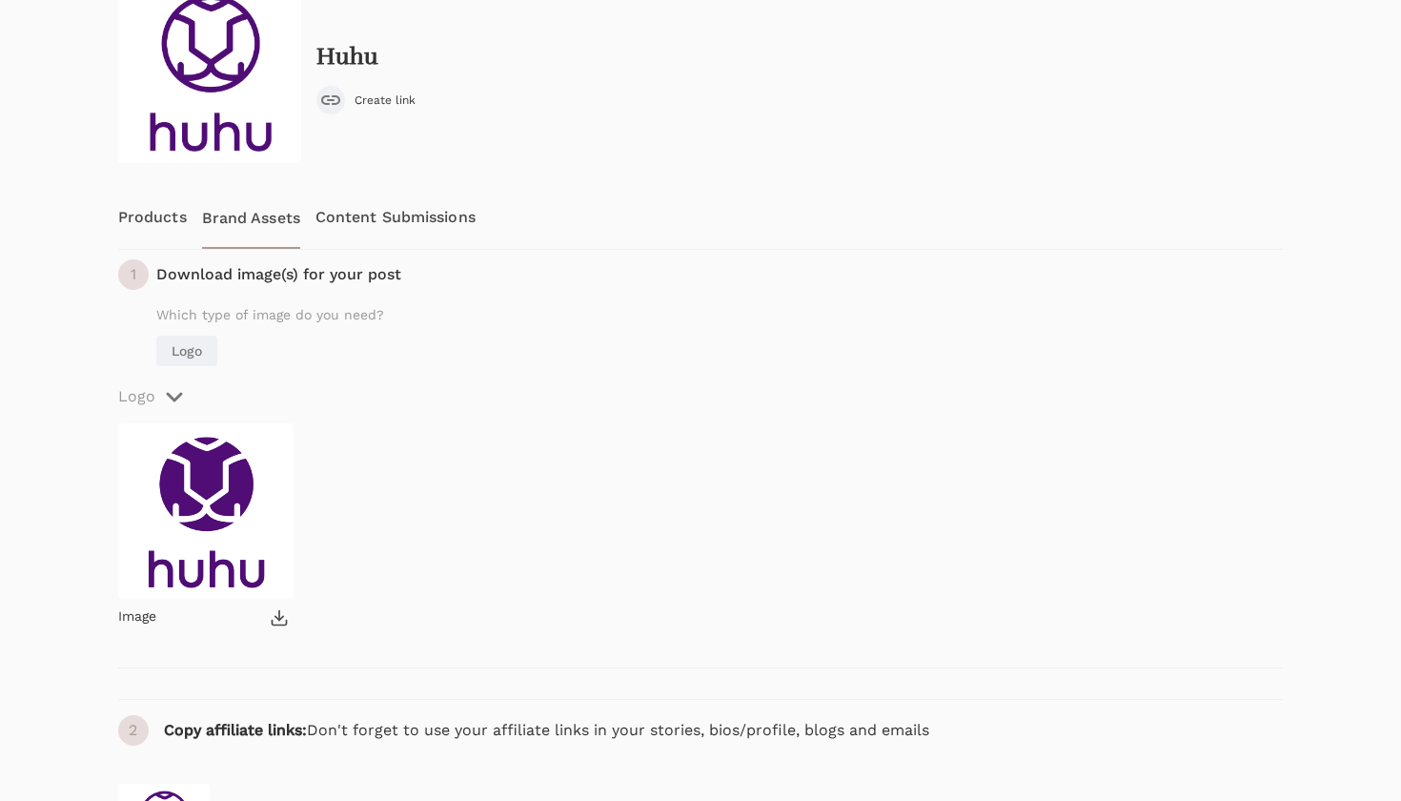
scroll to position [137, 0]
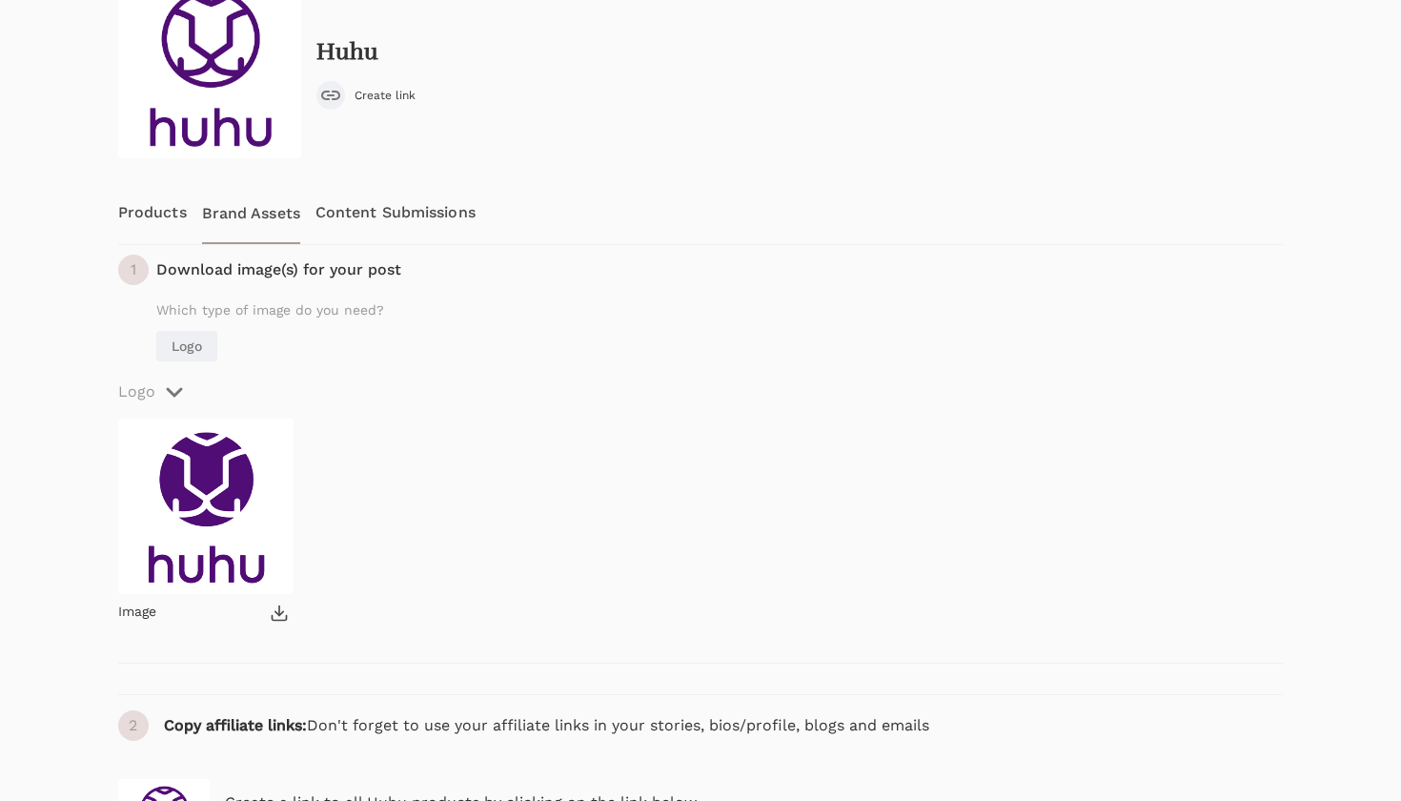
click at [281, 612] on icon at bounding box center [279, 613] width 8 height 4
click at [384, 213] on link "Content Submissions" at bounding box center [396, 212] width 160 height 63
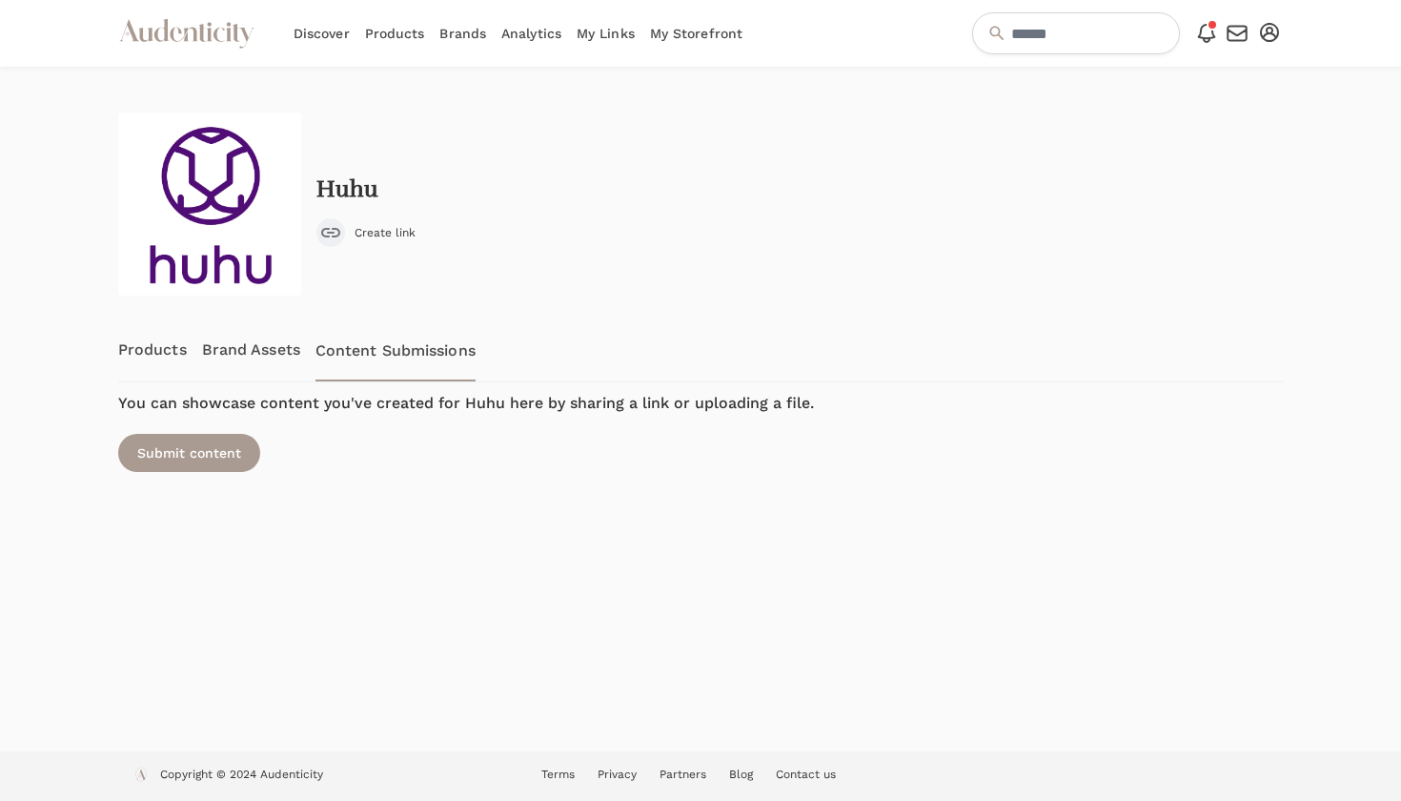
scroll to position [0, 0]
click at [162, 340] on link "Products" at bounding box center [152, 349] width 69 height 63
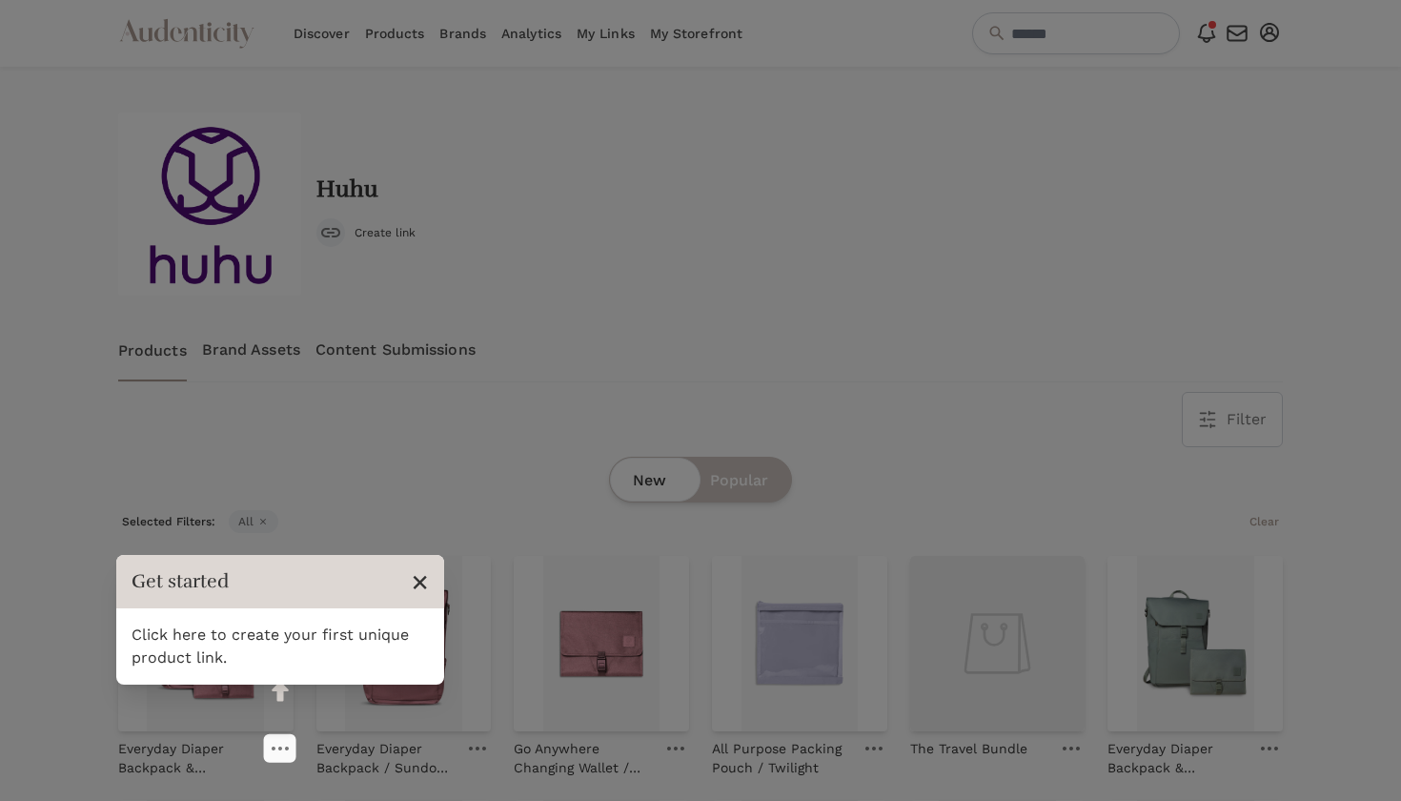
click at [421, 586] on span "×" at bounding box center [420, 581] width 18 height 36
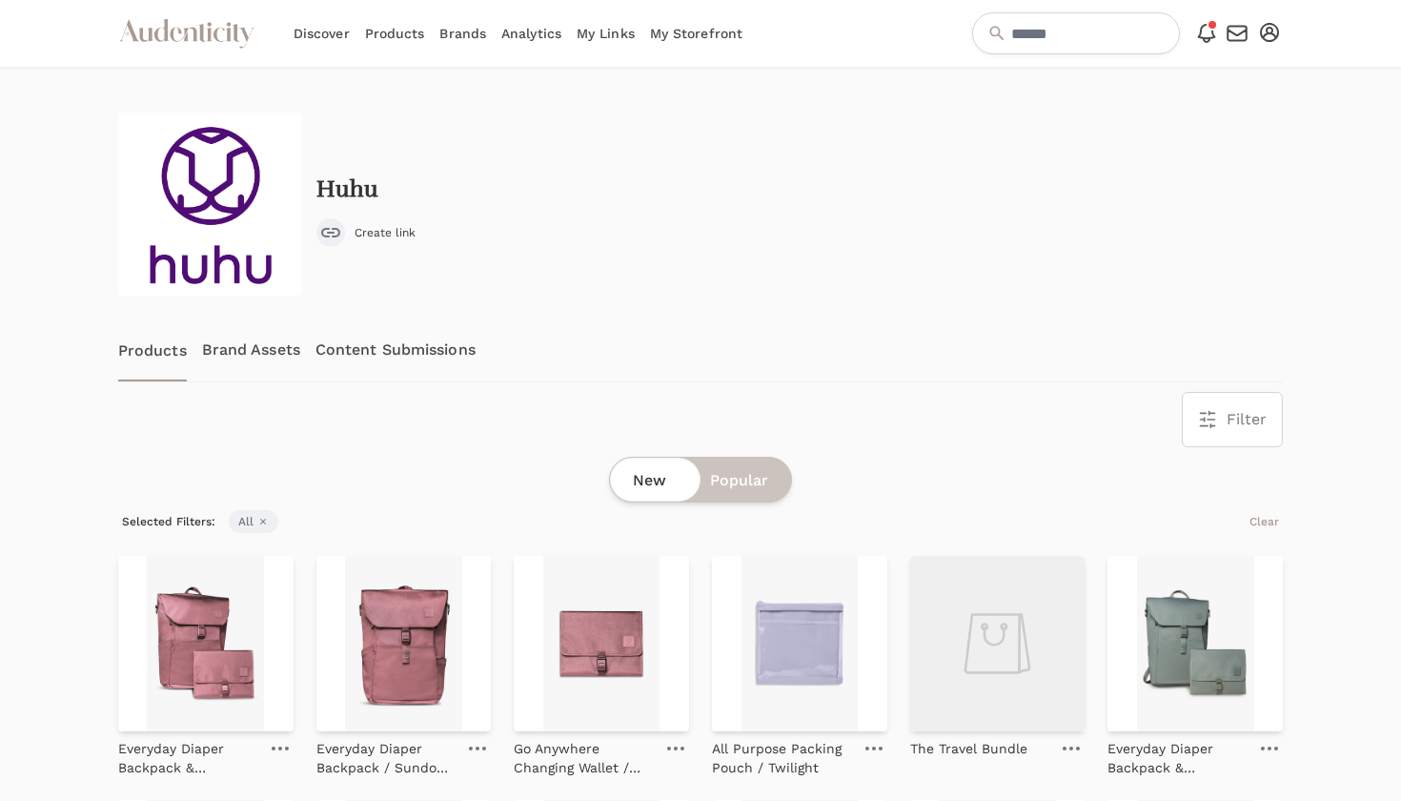
click at [382, 234] on span "Create link" at bounding box center [385, 232] width 61 height 15
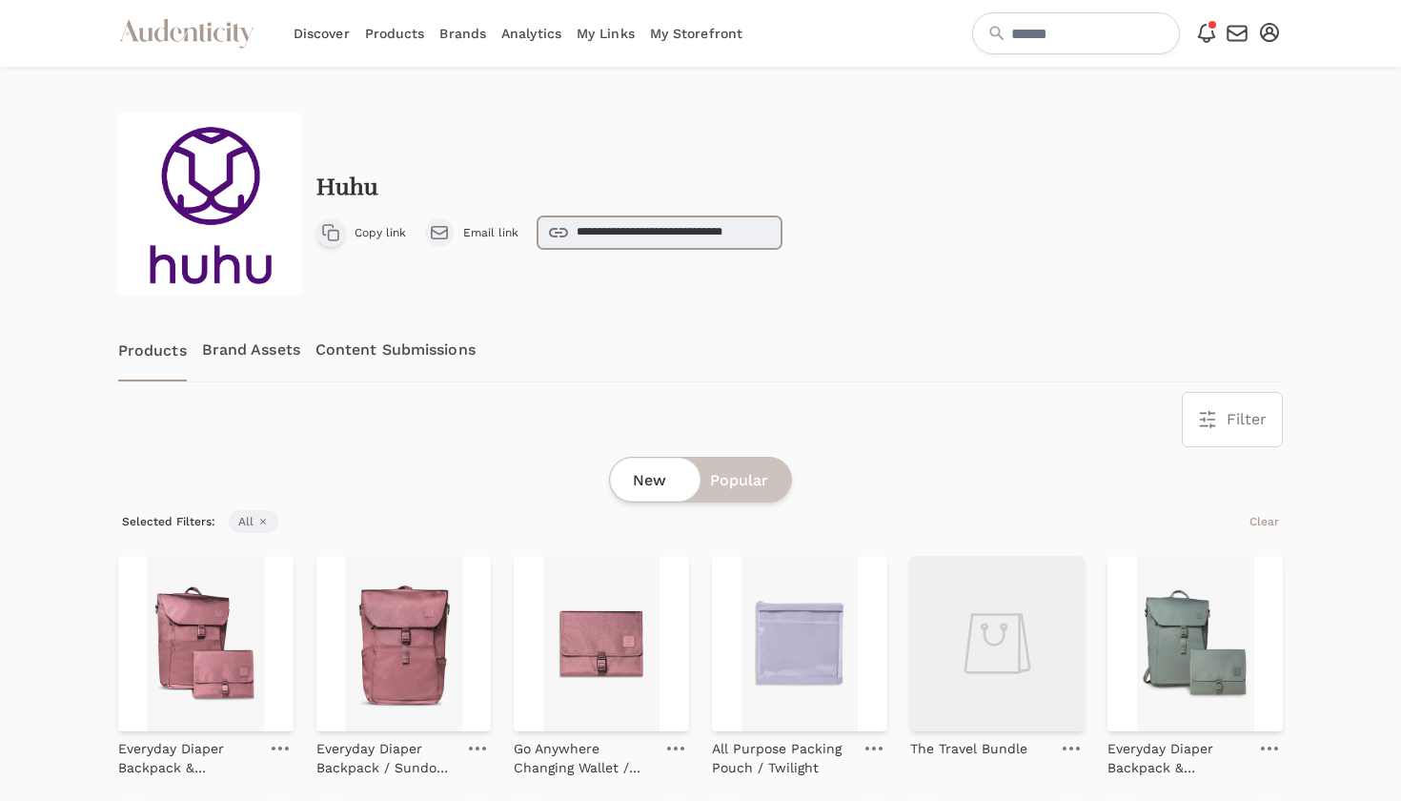
click at [585, 236] on input "**********" at bounding box center [660, 232] width 244 height 32
click at [361, 228] on span "Copy link" at bounding box center [380, 232] width 51 height 15
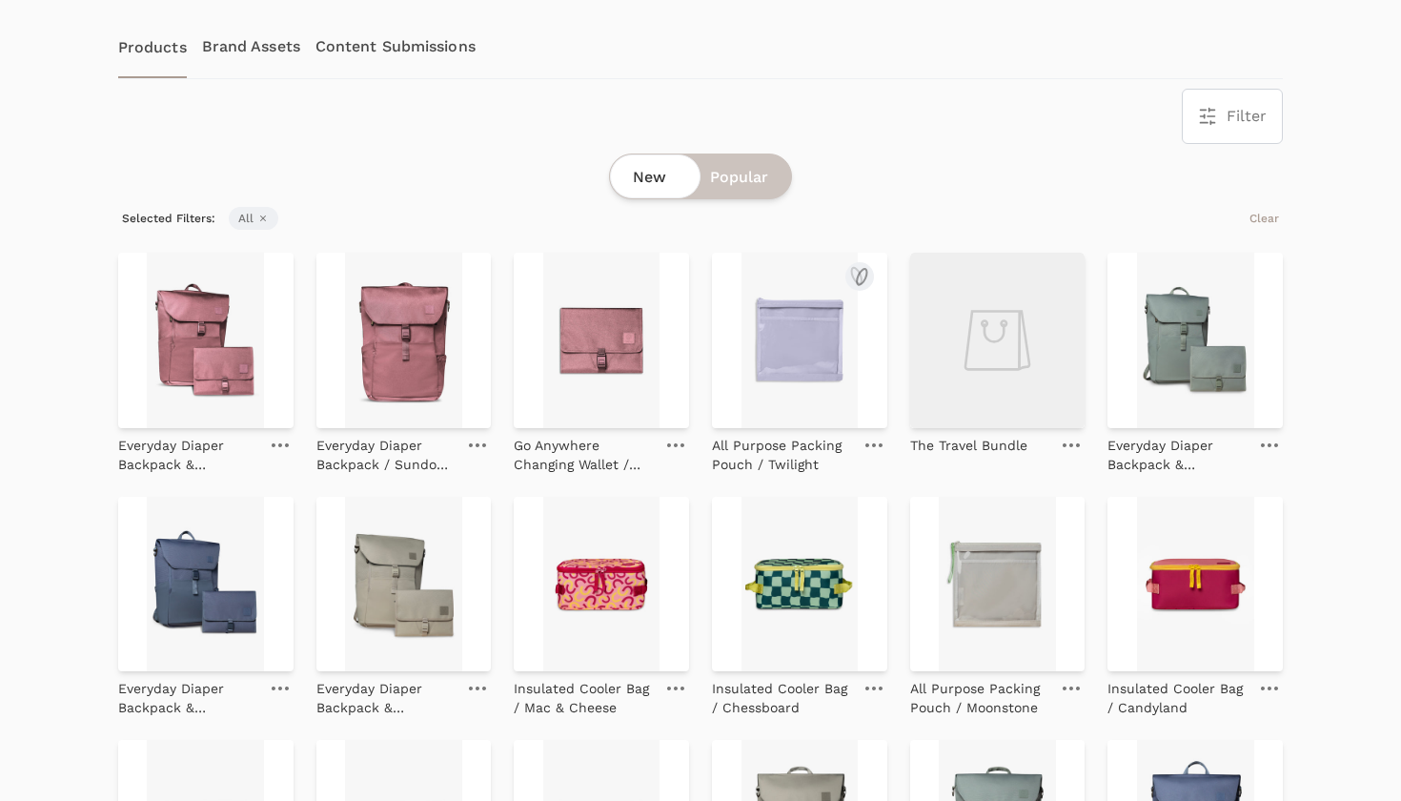
scroll to position [302, 0]
click at [590, 360] on img at bounding box center [601, 341] width 175 height 175
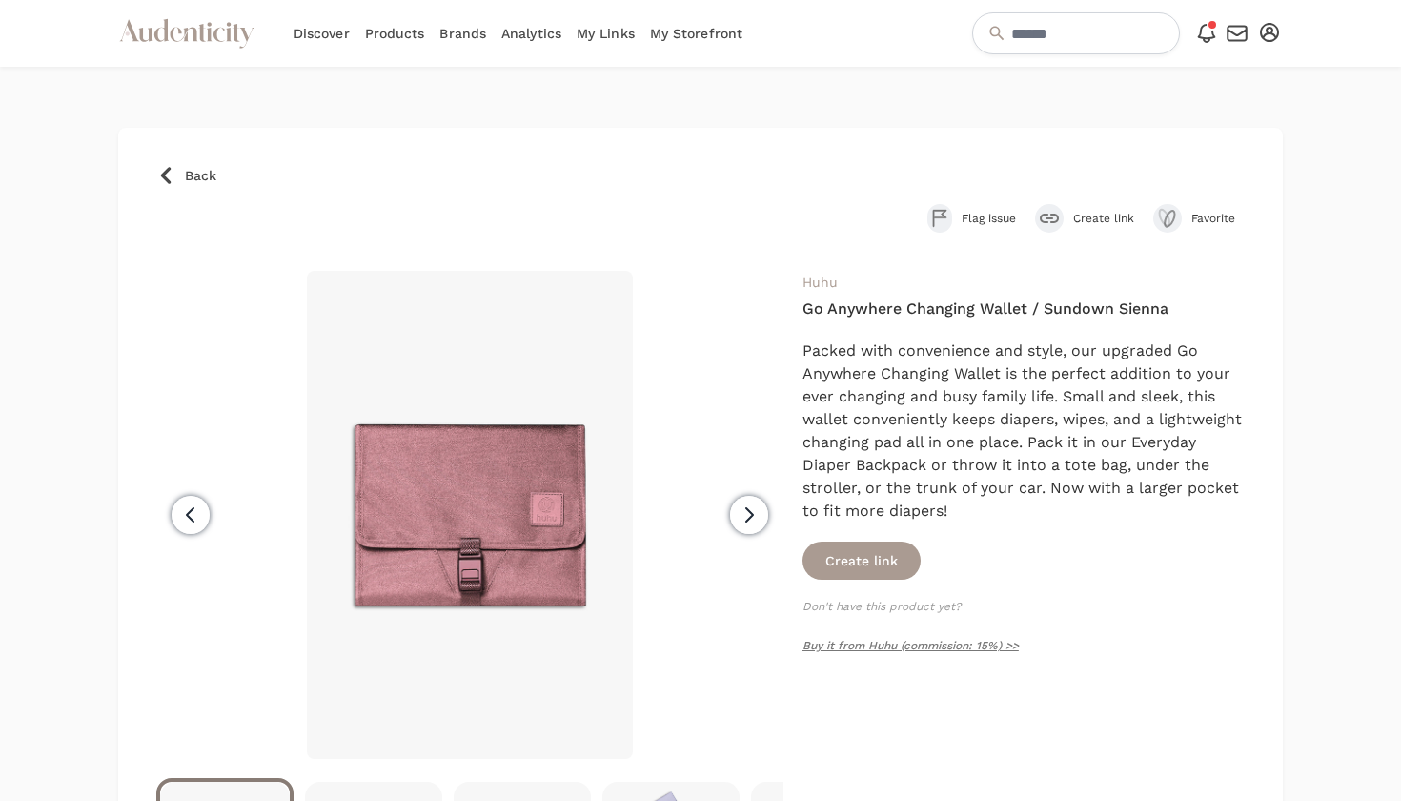
click at [738, 517] on icon "button" at bounding box center [749, 514] width 23 height 23
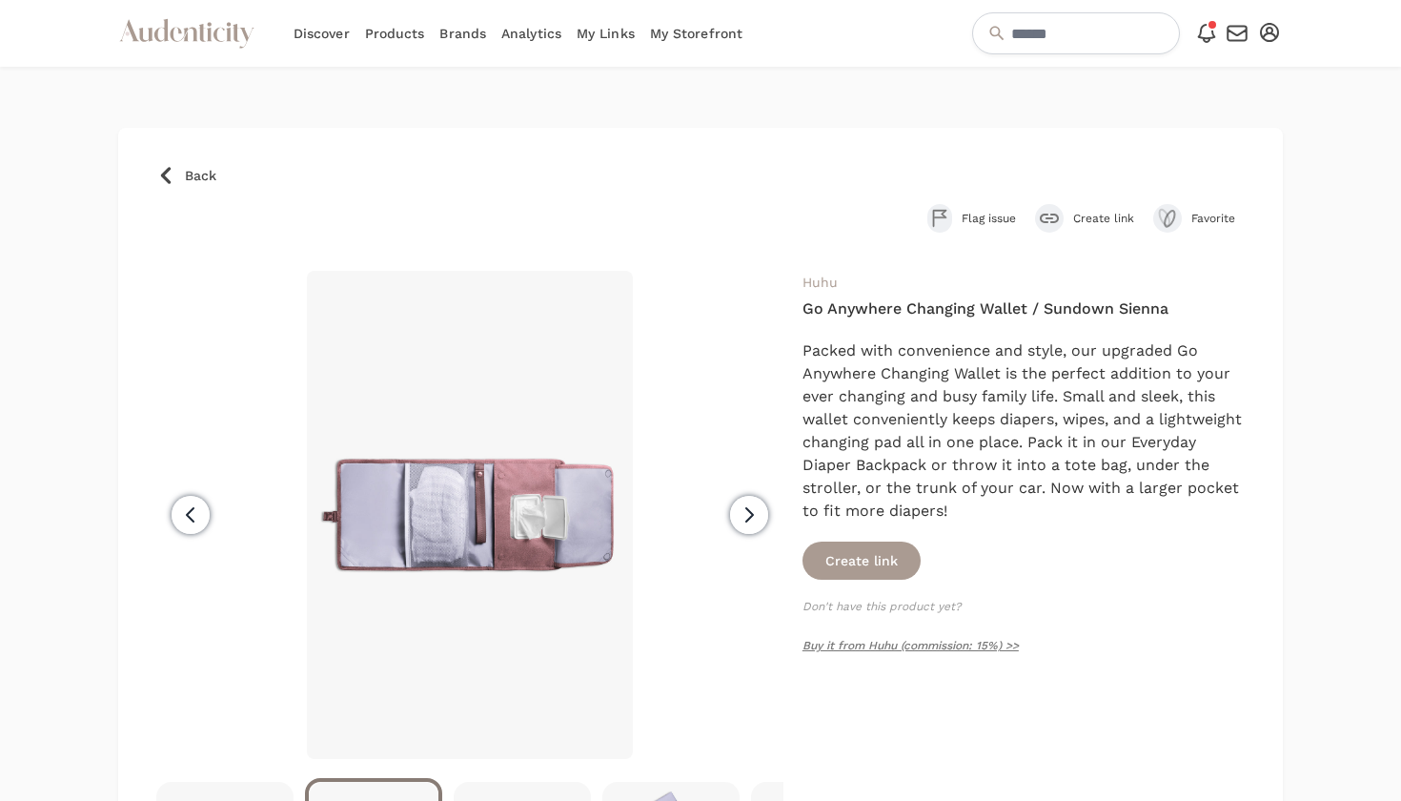
click at [738, 518] on icon "button" at bounding box center [749, 514] width 23 height 23
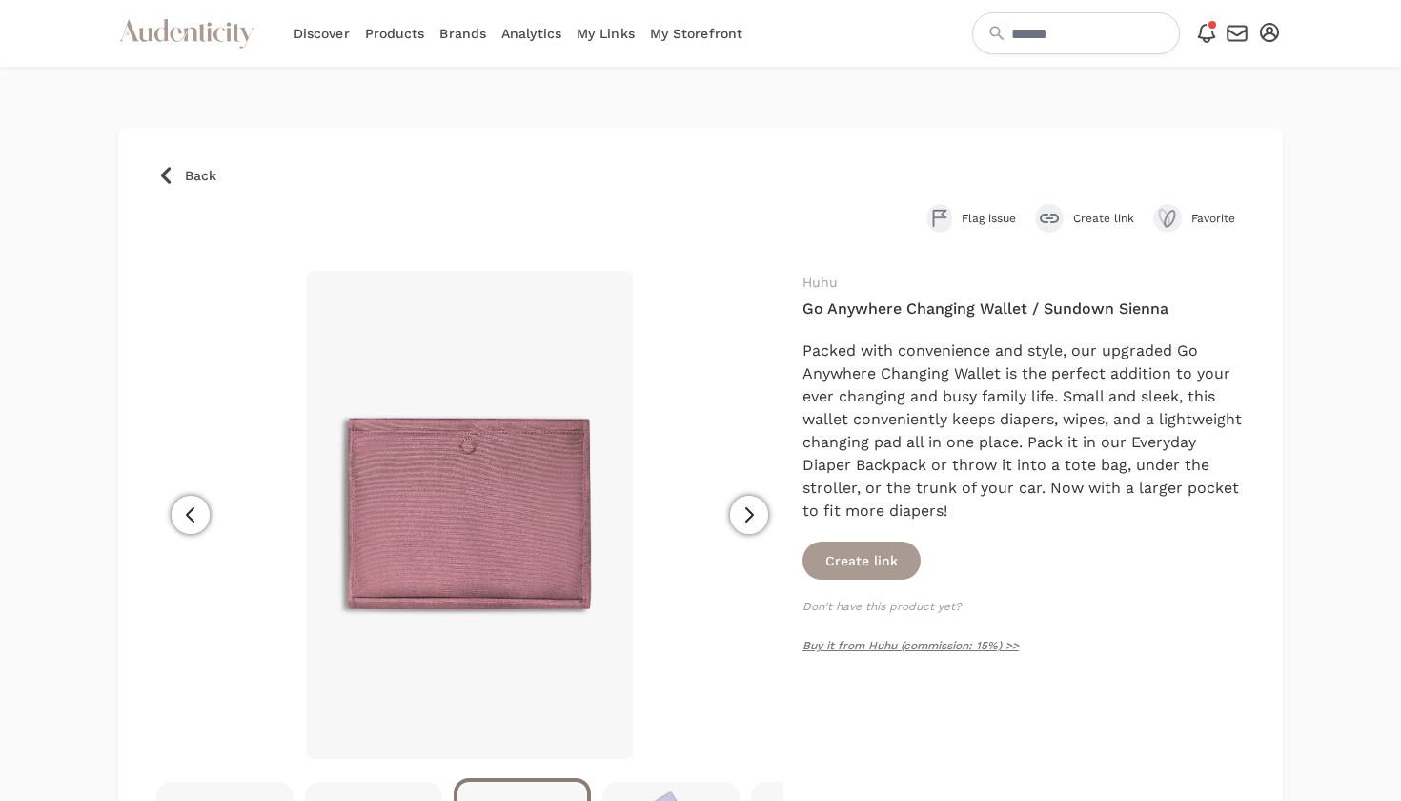
click at [738, 518] on icon "button" at bounding box center [749, 514] width 23 height 23
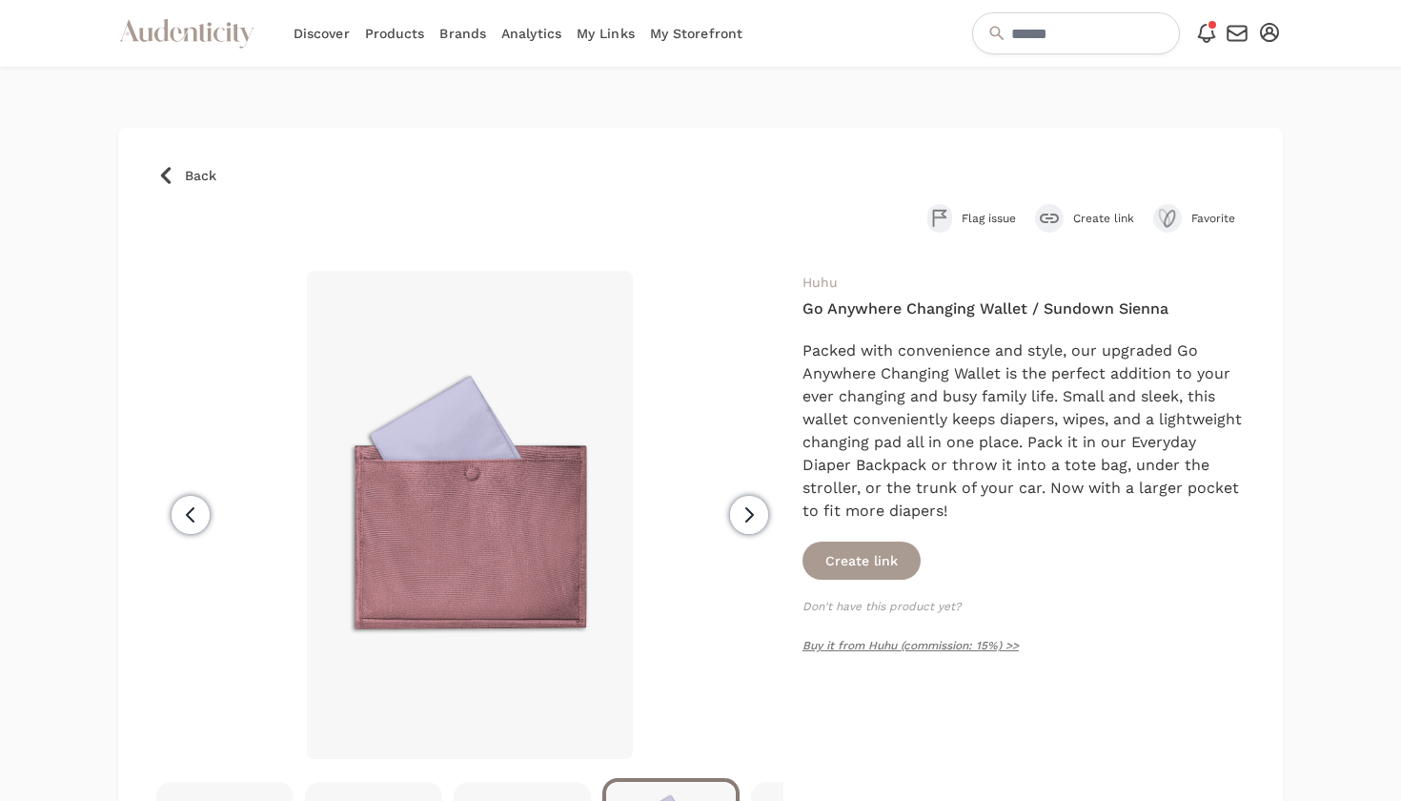
click at [738, 518] on icon "button" at bounding box center [749, 514] width 23 height 23
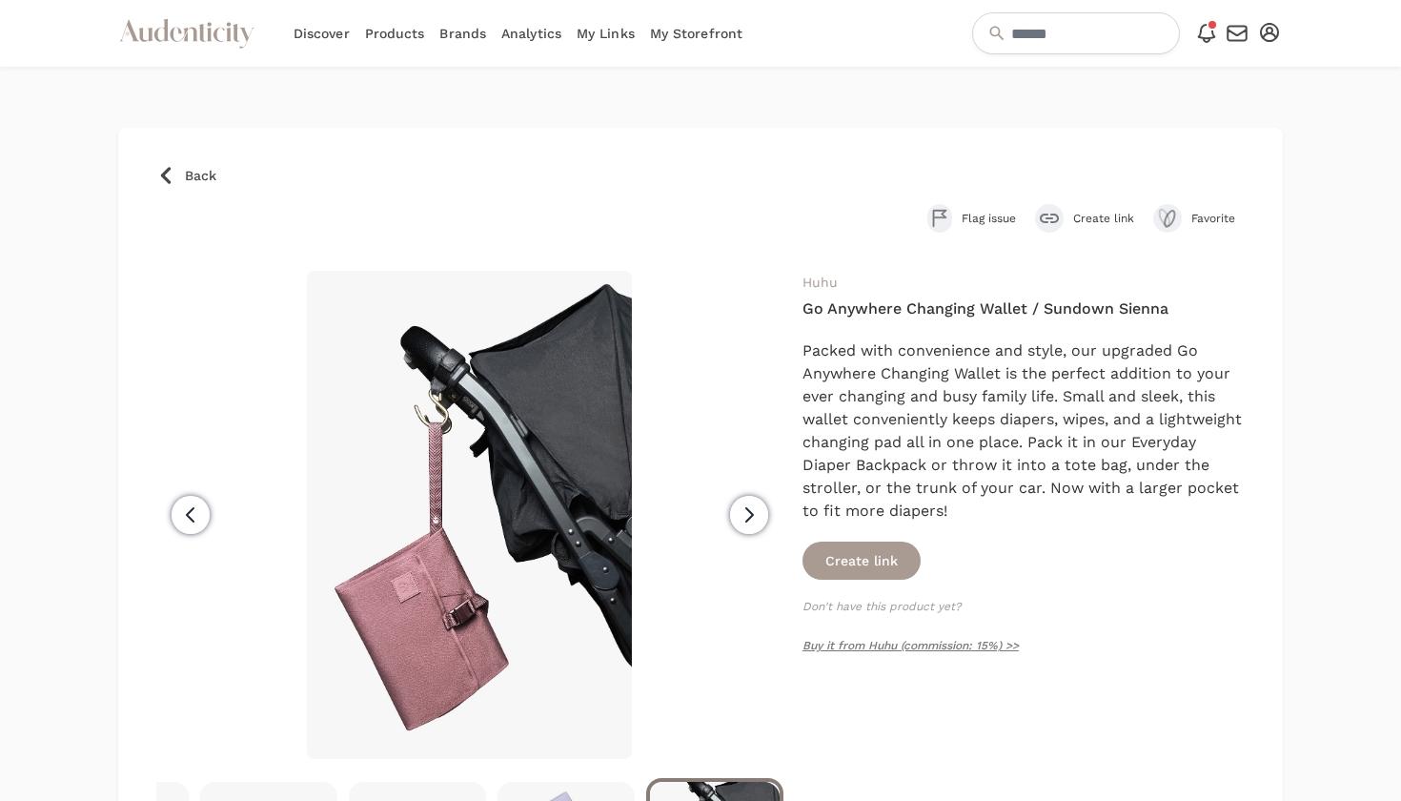
click at [738, 518] on icon "button" at bounding box center [749, 514] width 23 height 23
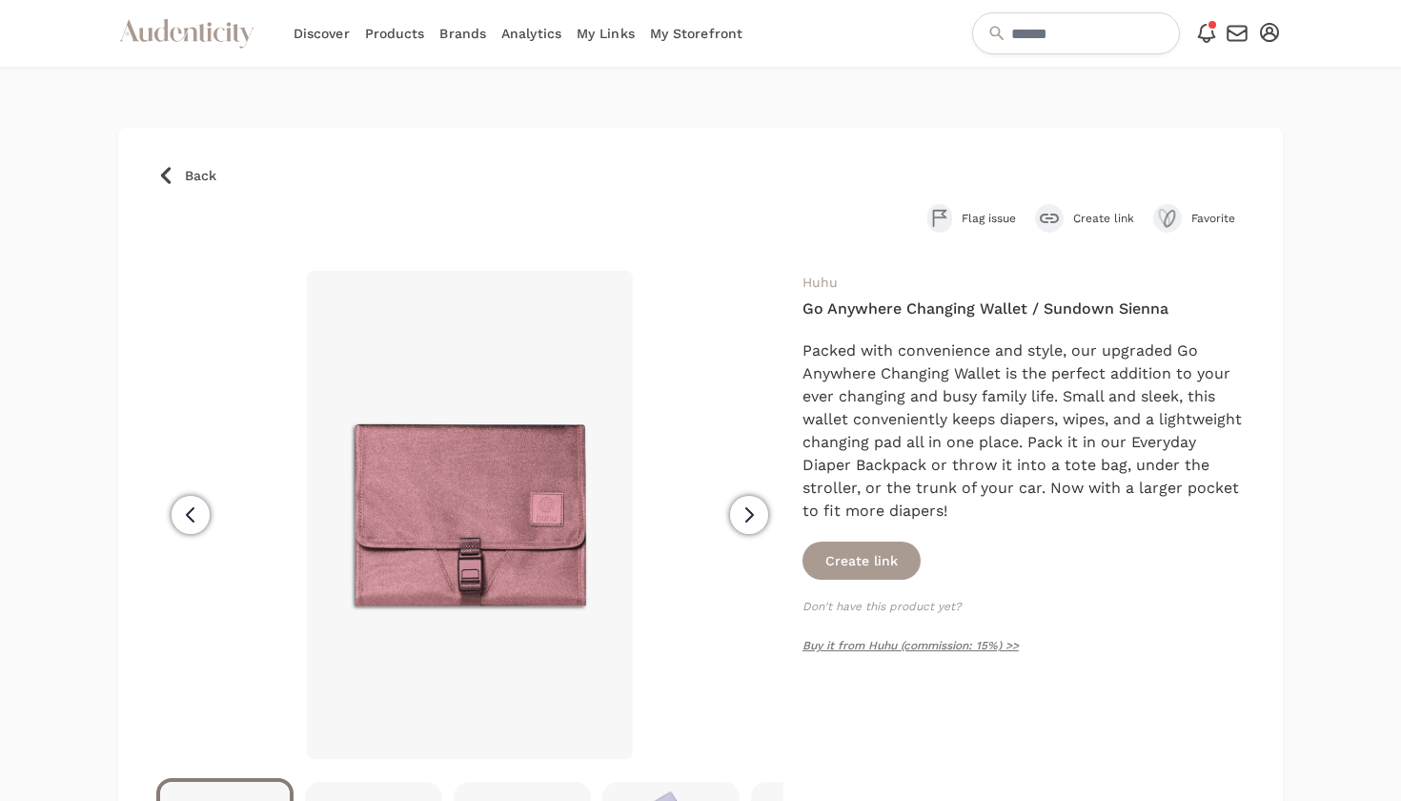
click at [165, 173] on icon at bounding box center [166, 175] width 10 height 17
